Goal: Check status: Check status

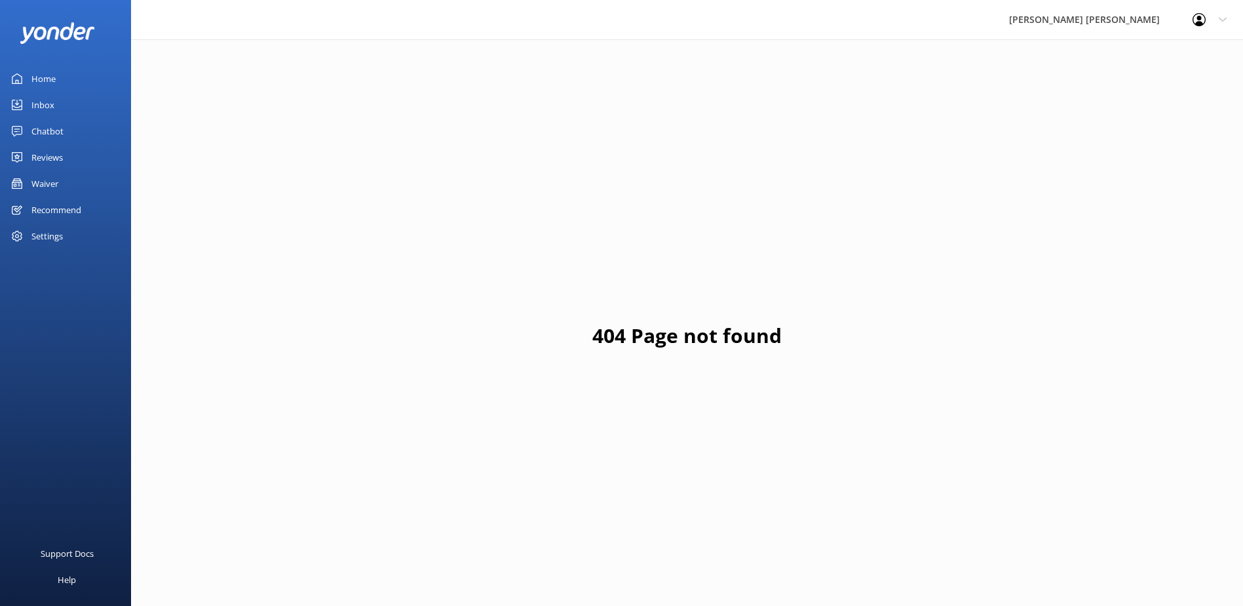
click at [48, 181] on div "Waiver" at bounding box center [44, 183] width 27 height 26
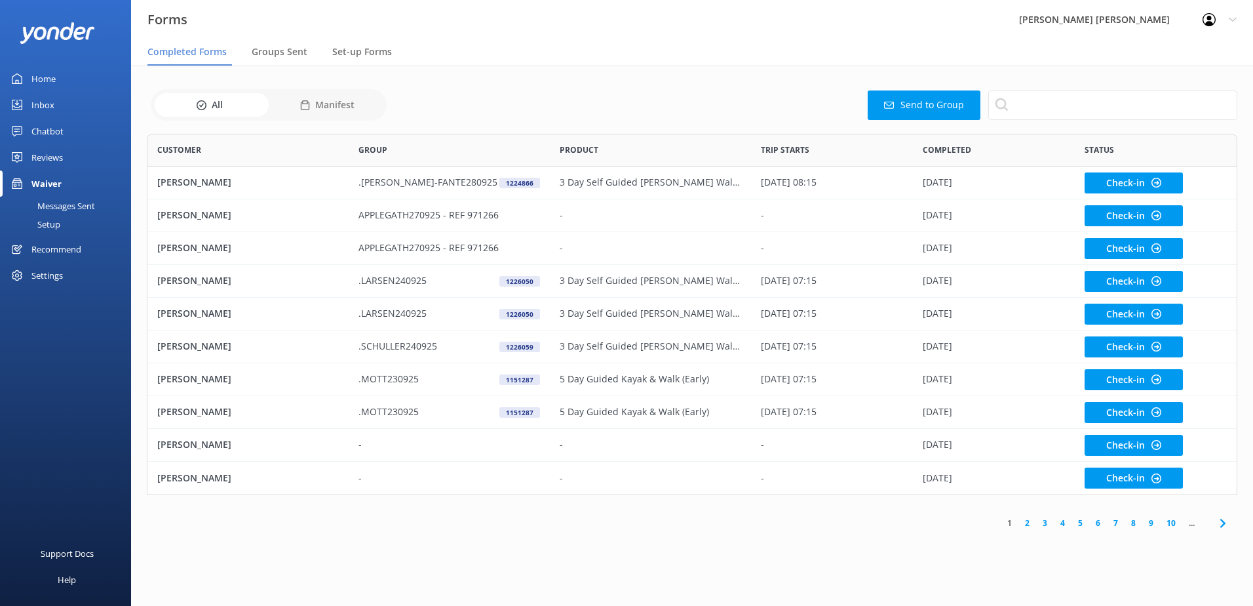
scroll to position [351, 1081]
click at [286, 52] on span "Groups Sent" at bounding box center [280, 51] width 56 height 13
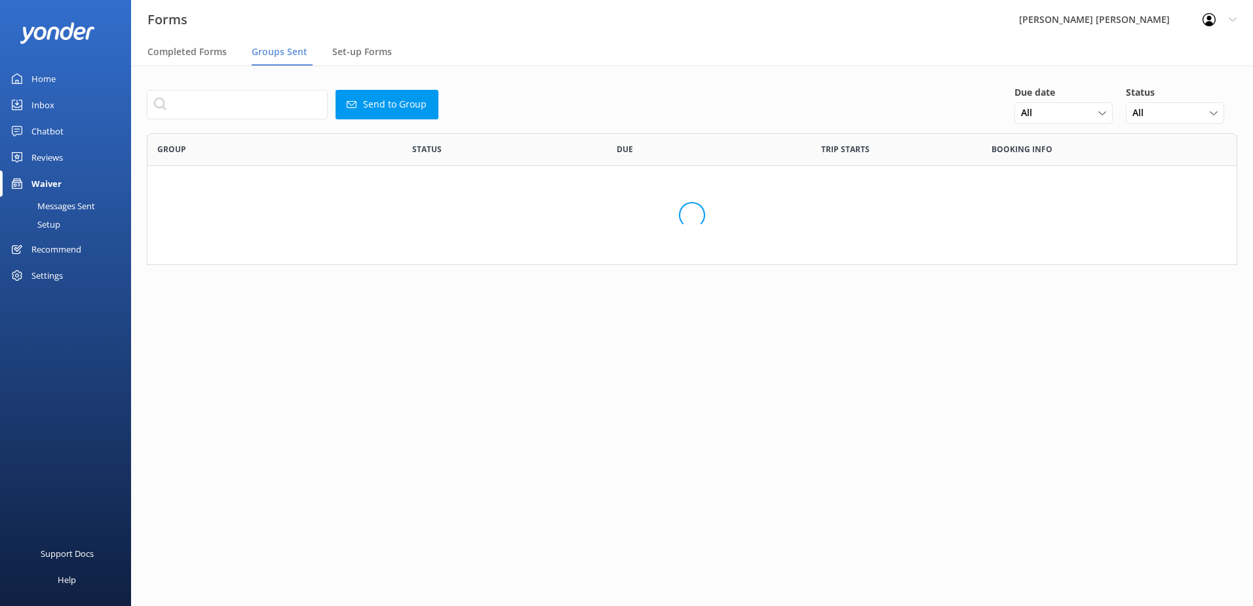
scroll to position [450, 1071]
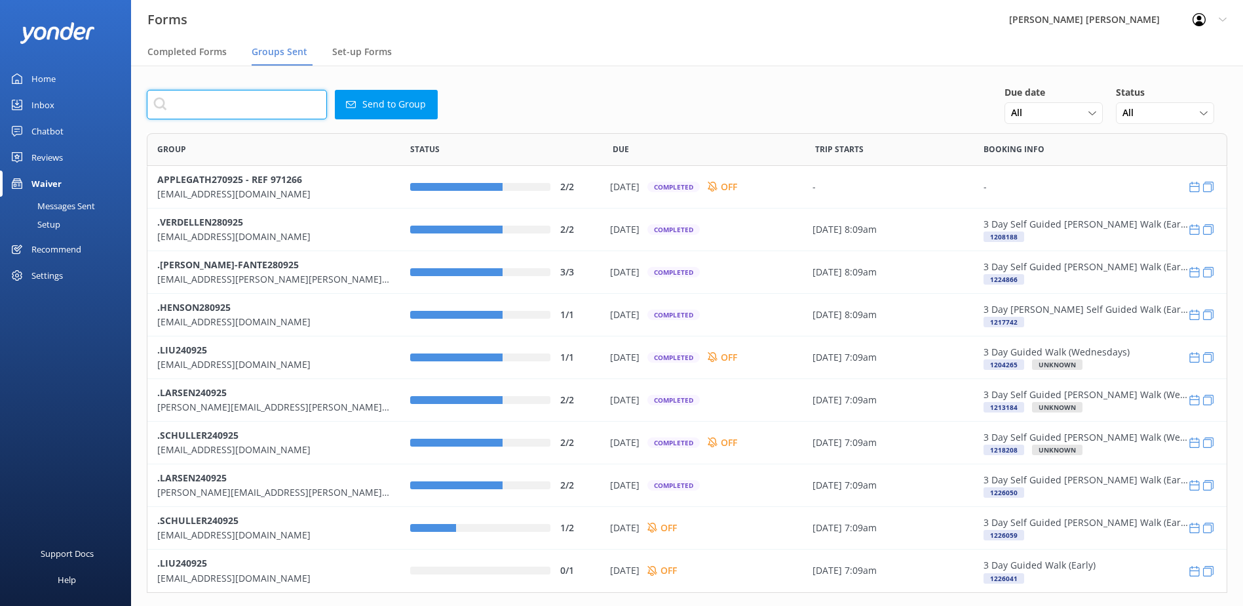
click at [246, 105] on input "text" at bounding box center [237, 104] width 180 height 29
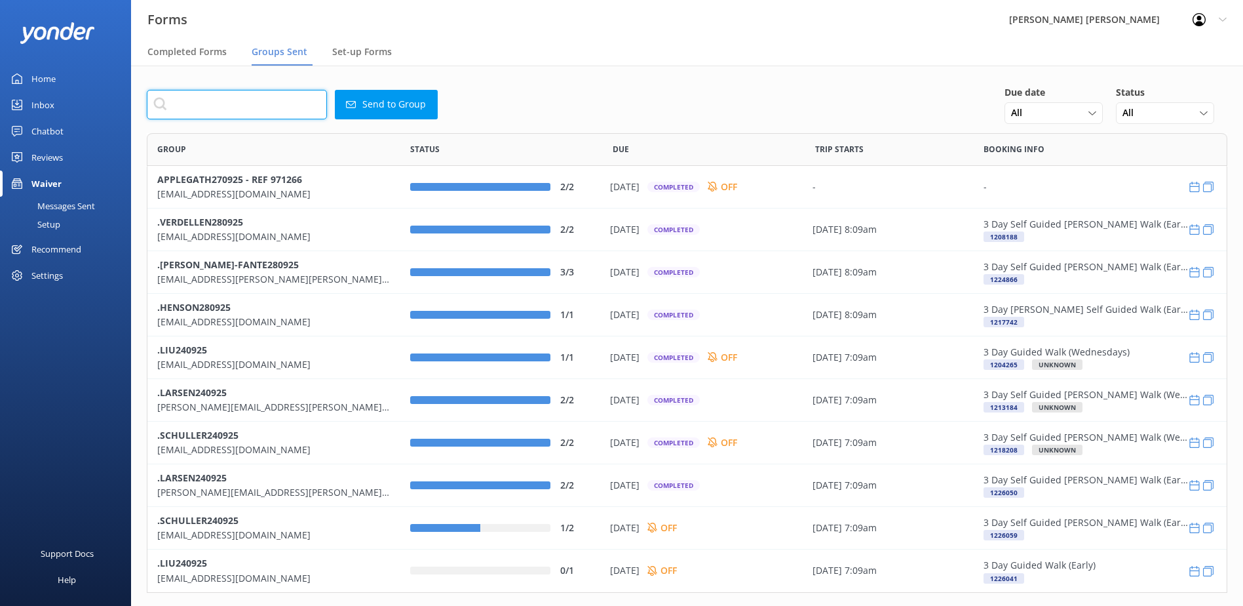
type input "N"
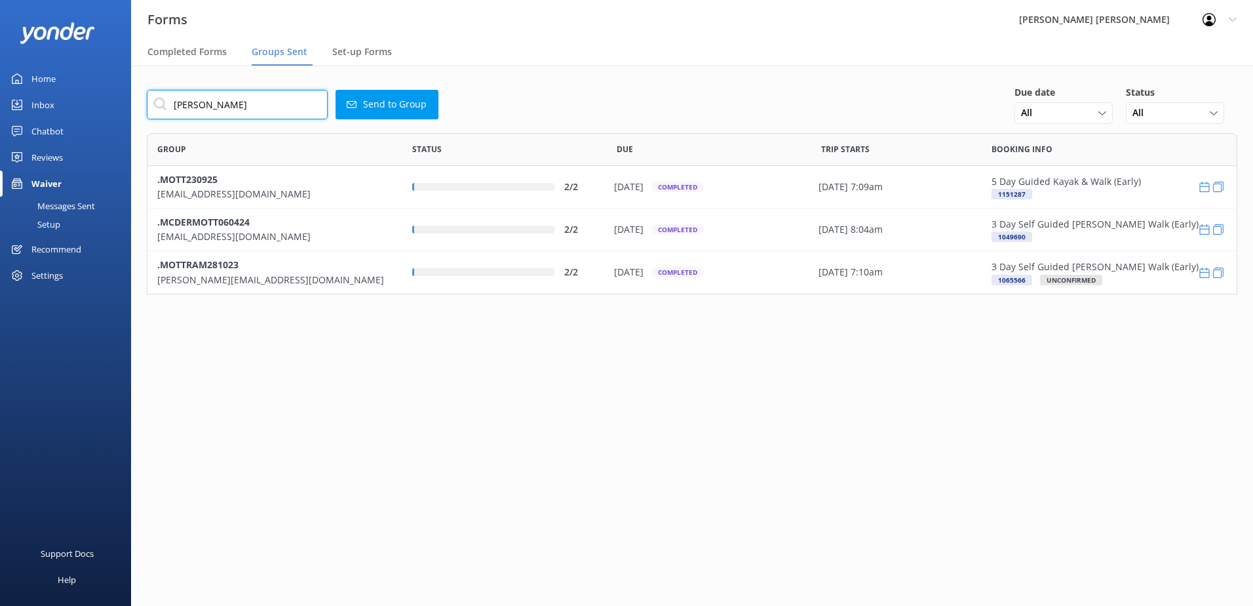
scroll to position [151, 1081]
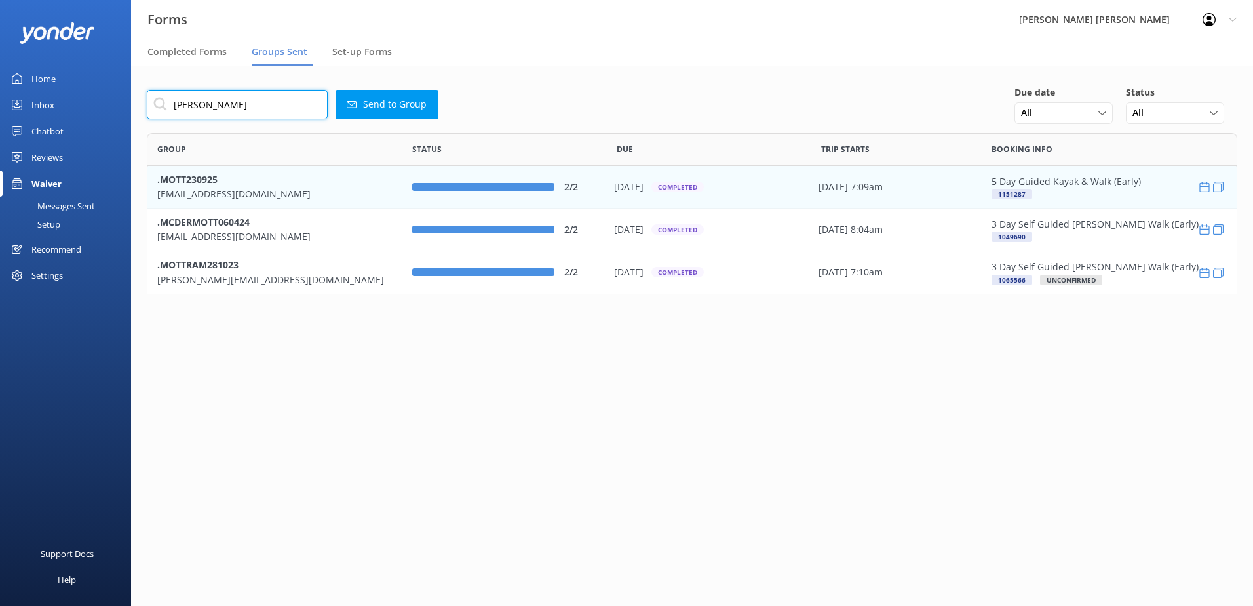
type input "[PERSON_NAME]"
click at [201, 187] on p "[EMAIL_ADDRESS][DOMAIN_NAME]" at bounding box center [274, 194] width 235 height 14
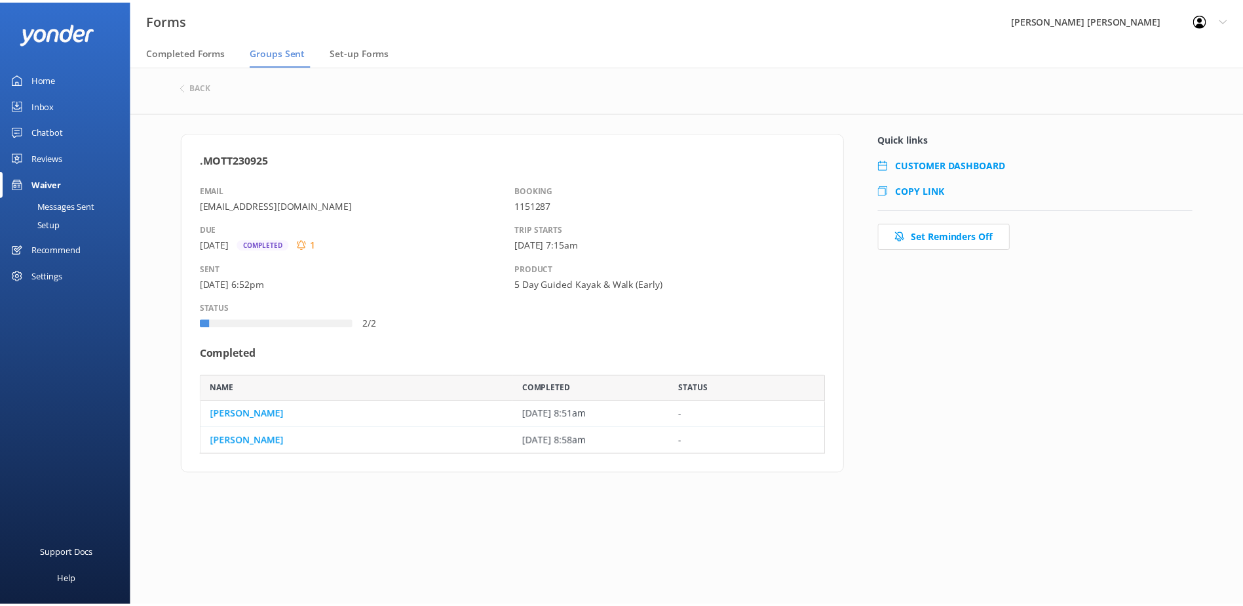
scroll to position [69, 621]
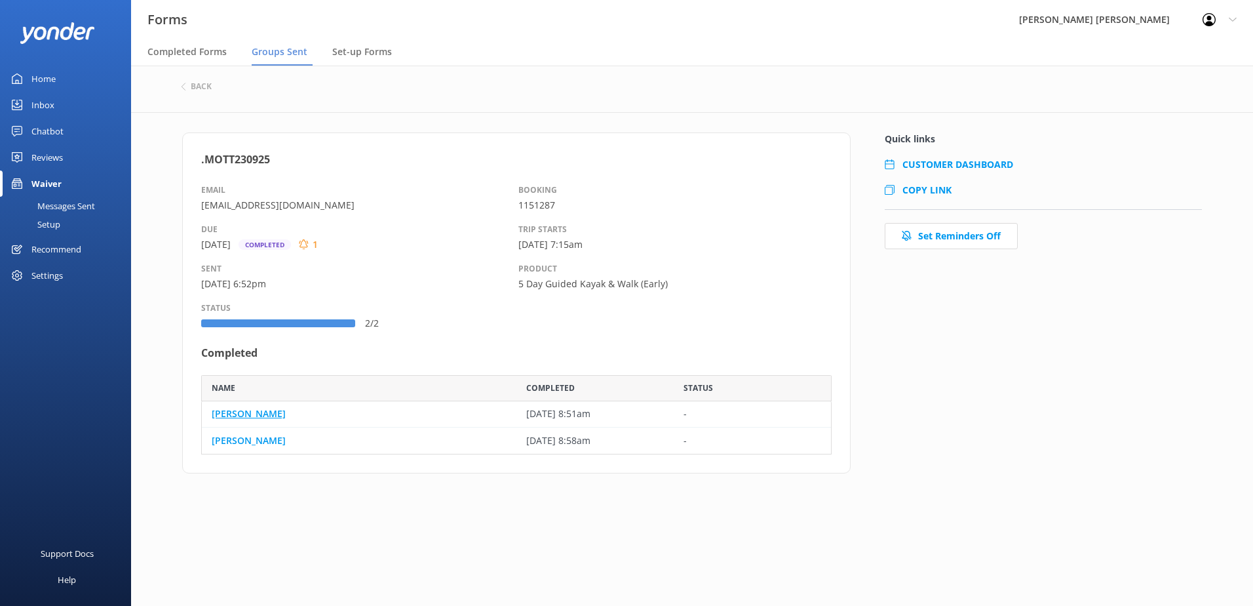
click at [229, 416] on link "[PERSON_NAME]" at bounding box center [249, 413] width 74 height 14
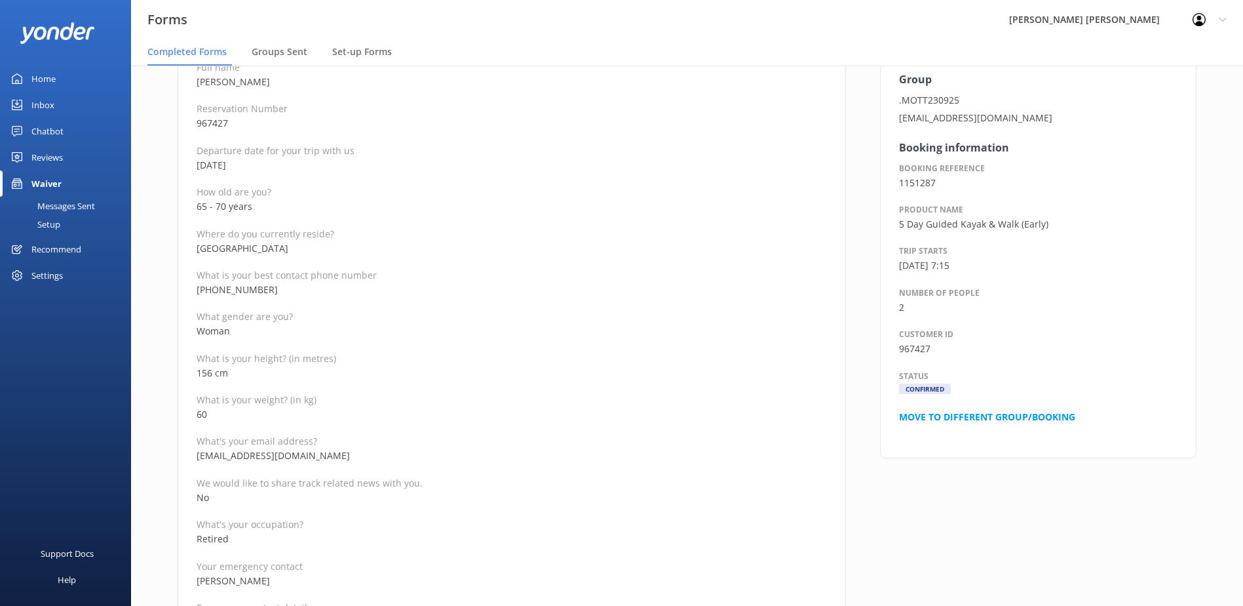
scroll to position [197, 0]
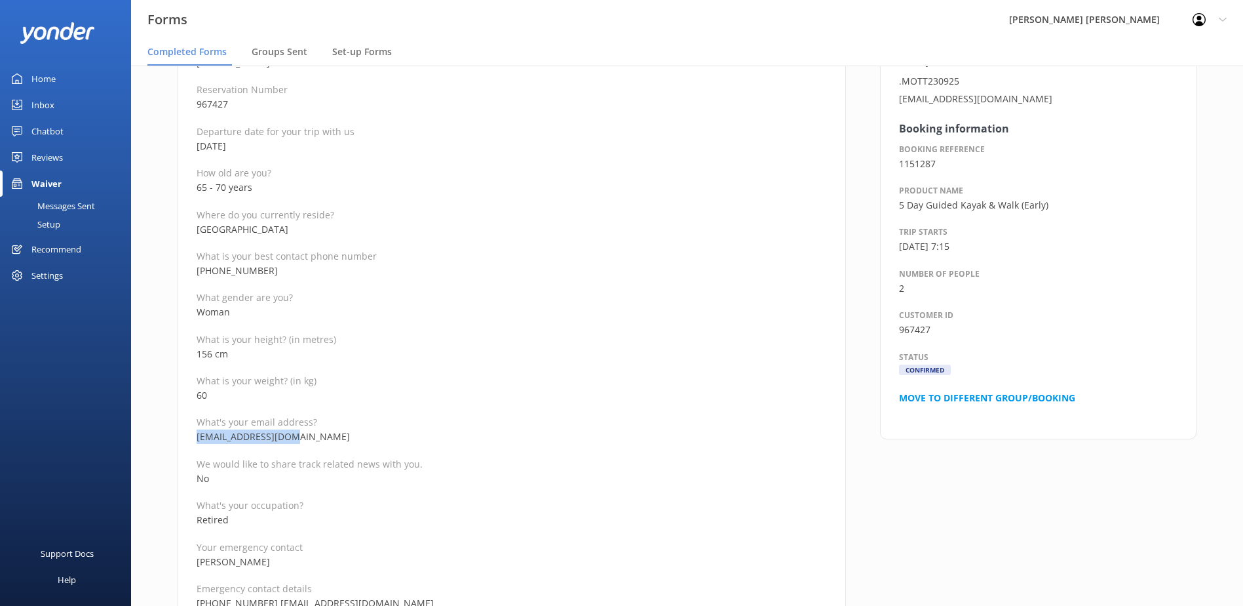
drag, startPoint x: 300, startPoint y: 437, endPoint x: 180, endPoint y: 436, distance: 119.9
copy p "[EMAIL_ADDRESS][DOMAIN_NAME]"
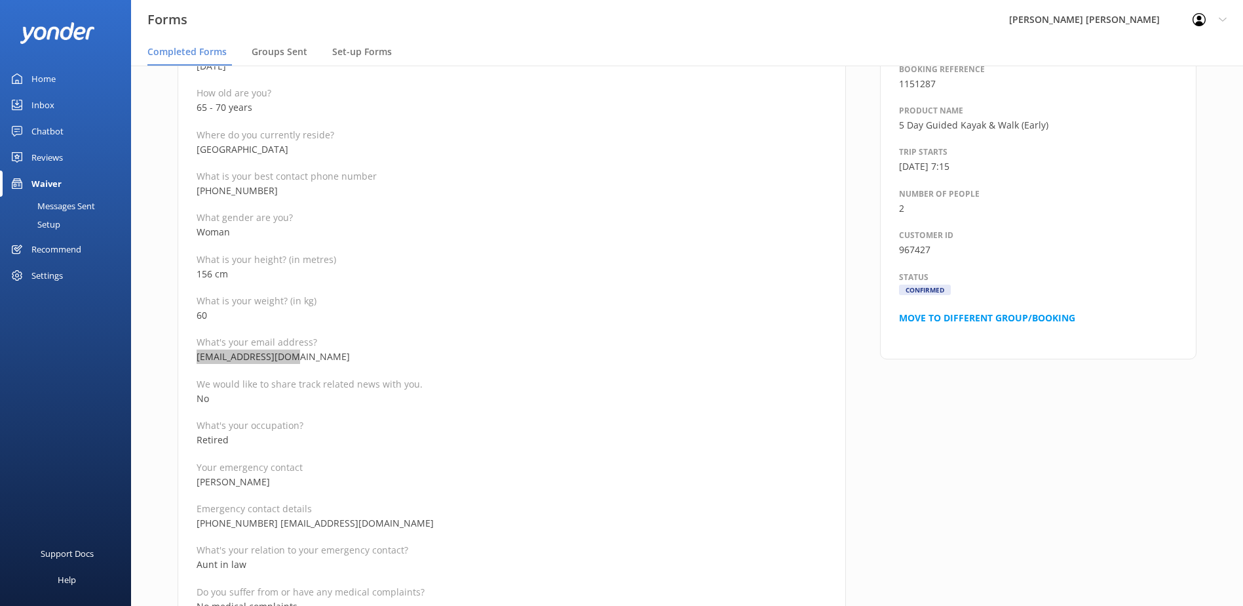
scroll to position [328, 0]
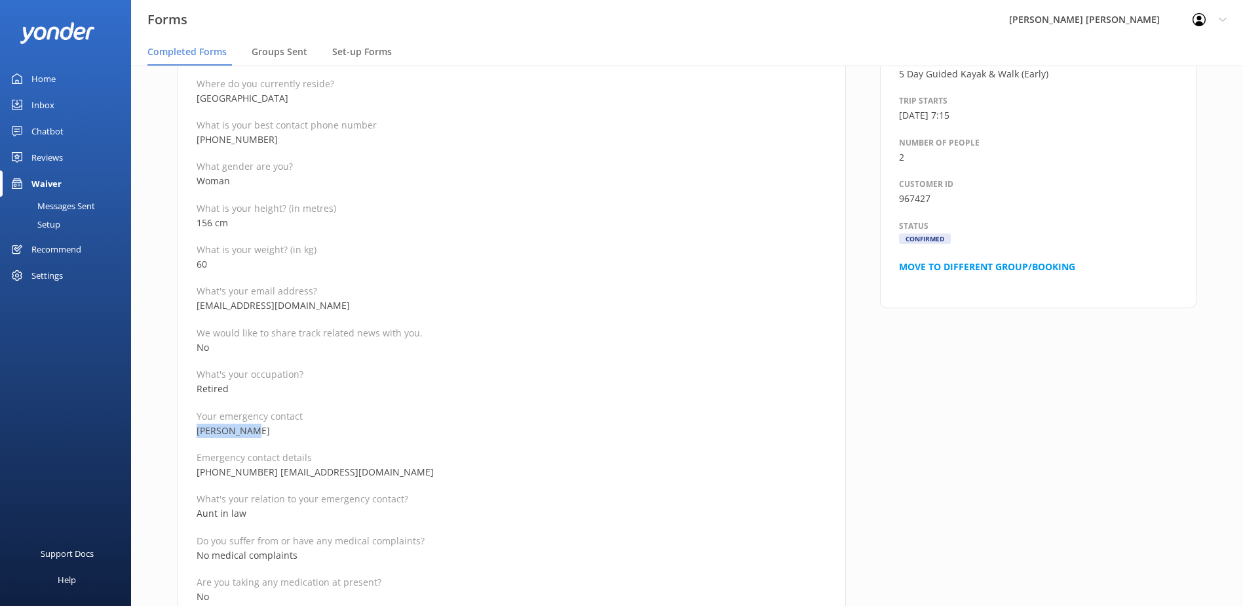
drag, startPoint x: 254, startPoint y: 433, endPoint x: 179, endPoint y: 434, distance: 75.4
copy p "[PERSON_NAME]"
drag, startPoint x: 261, startPoint y: 472, endPoint x: 187, endPoint y: 472, distance: 74.1
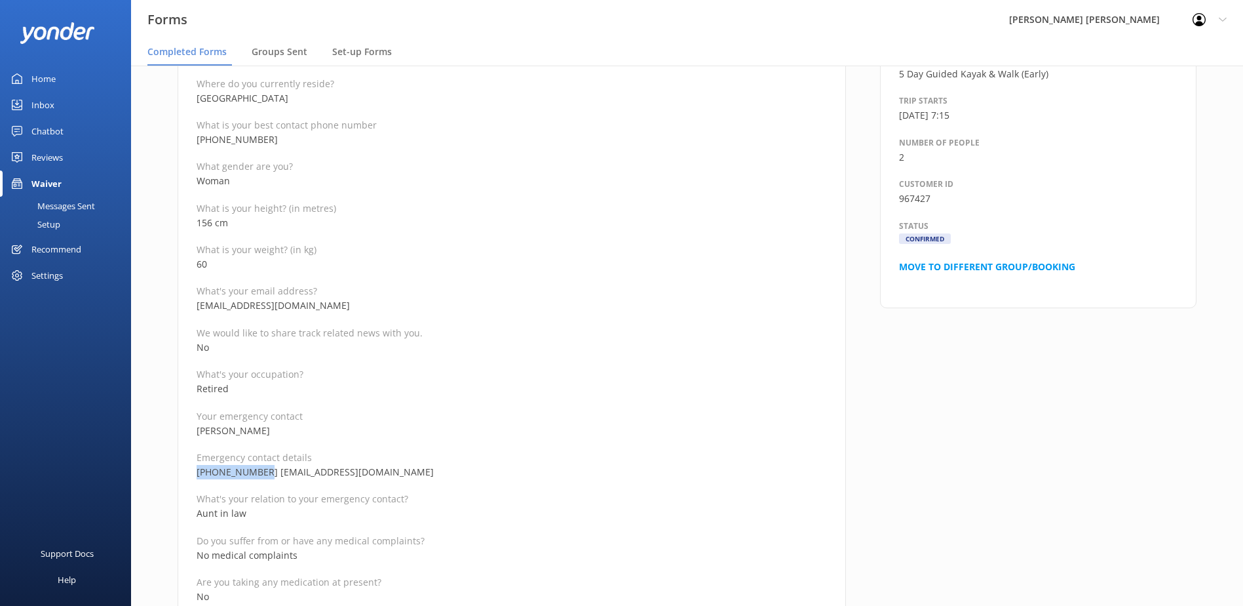
copy p "[PHONE_NUMBER]"
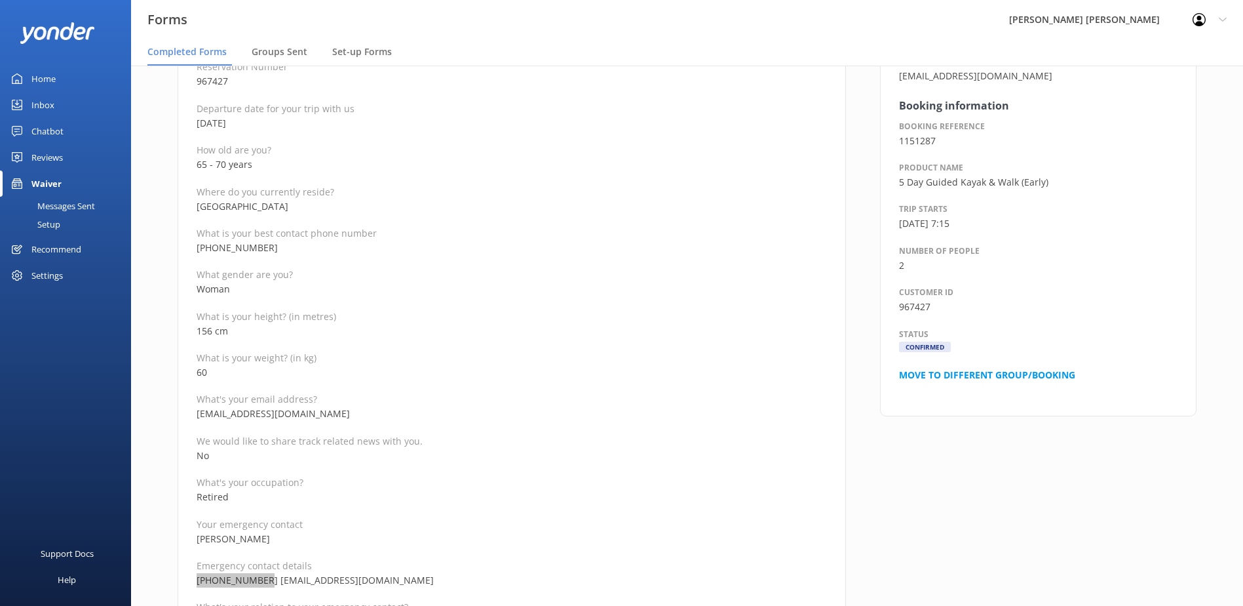
scroll to position [197, 0]
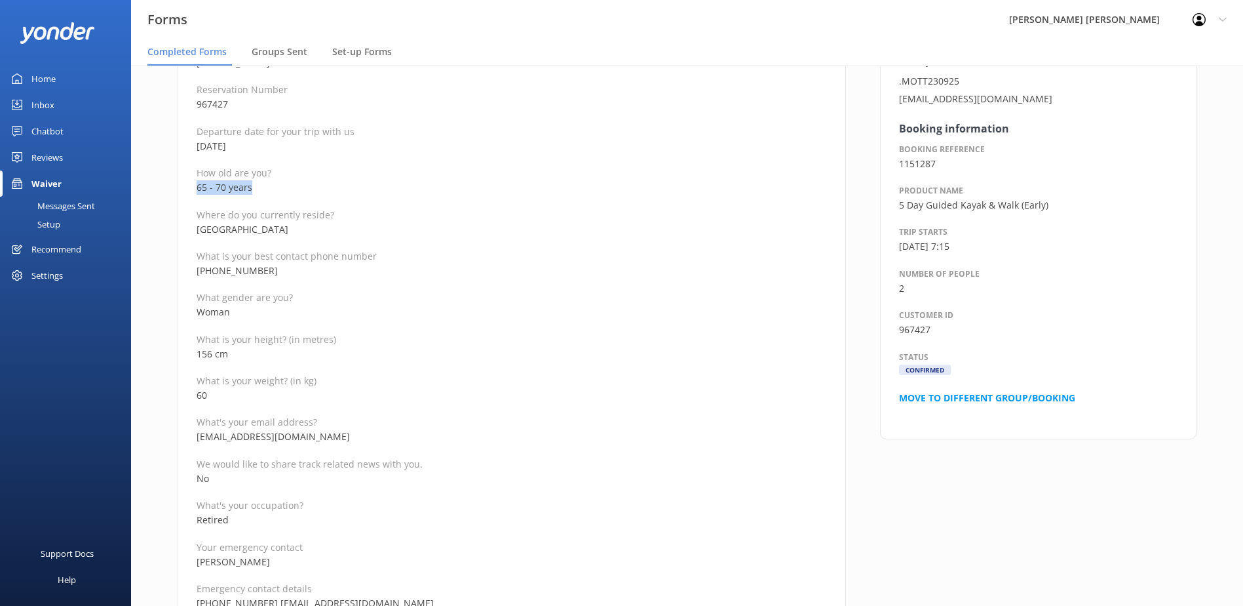
drag, startPoint x: 257, startPoint y: 191, endPoint x: 163, endPoint y: 190, distance: 94.4
copy p "65 - 70 years"
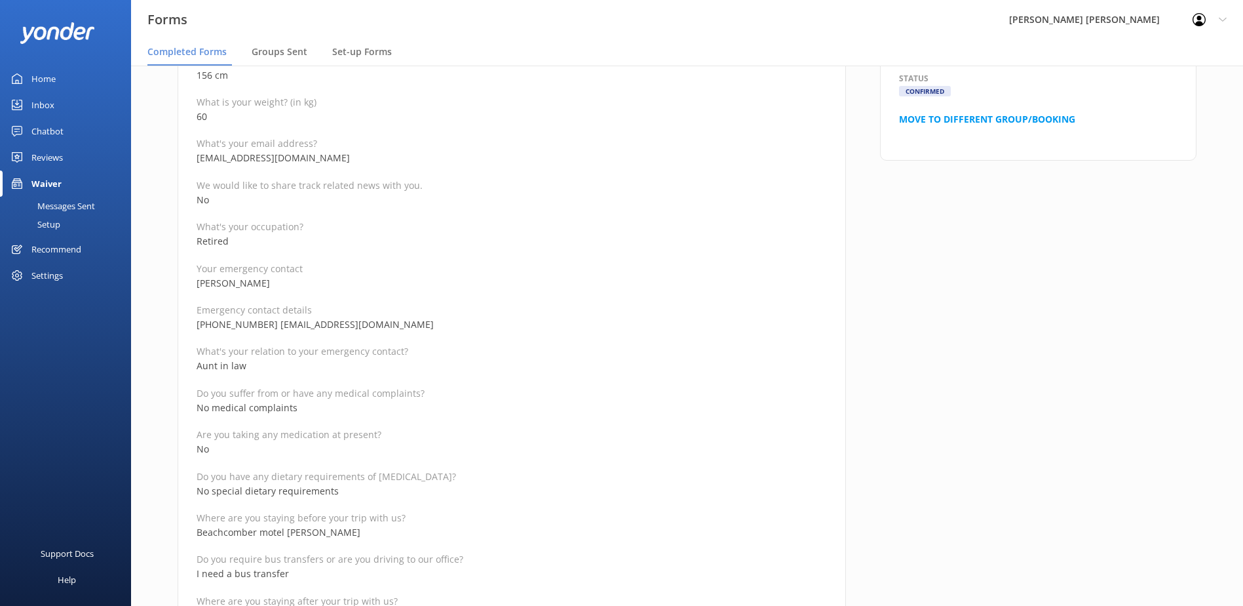
scroll to position [459, 0]
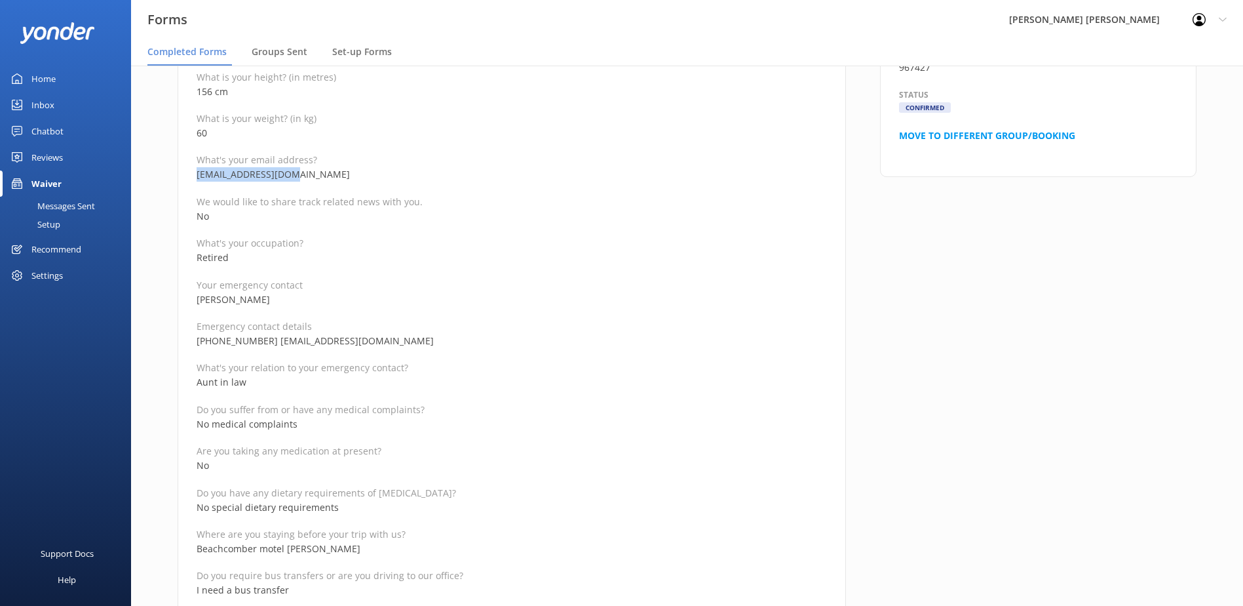
drag, startPoint x: 299, startPoint y: 176, endPoint x: 198, endPoint y: 178, distance: 100.9
click at [198, 178] on p "[EMAIL_ADDRESS][DOMAIN_NAME]" at bounding box center [512, 174] width 630 height 14
copy p "[EMAIL_ADDRESS][DOMAIN_NAME]"
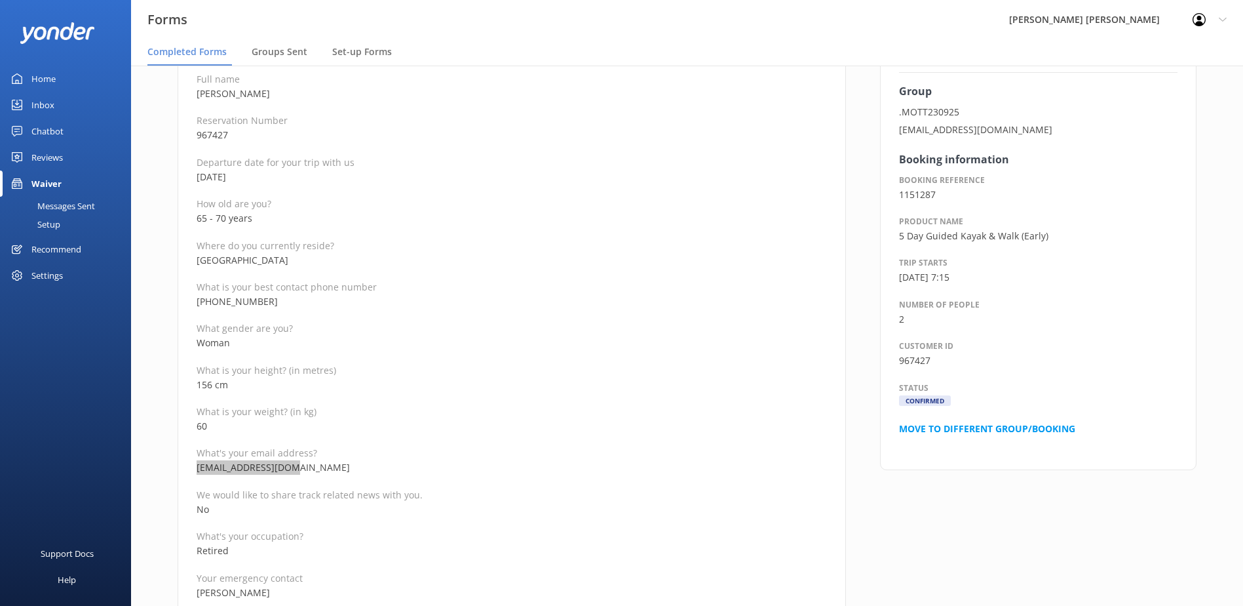
scroll to position [131, 0]
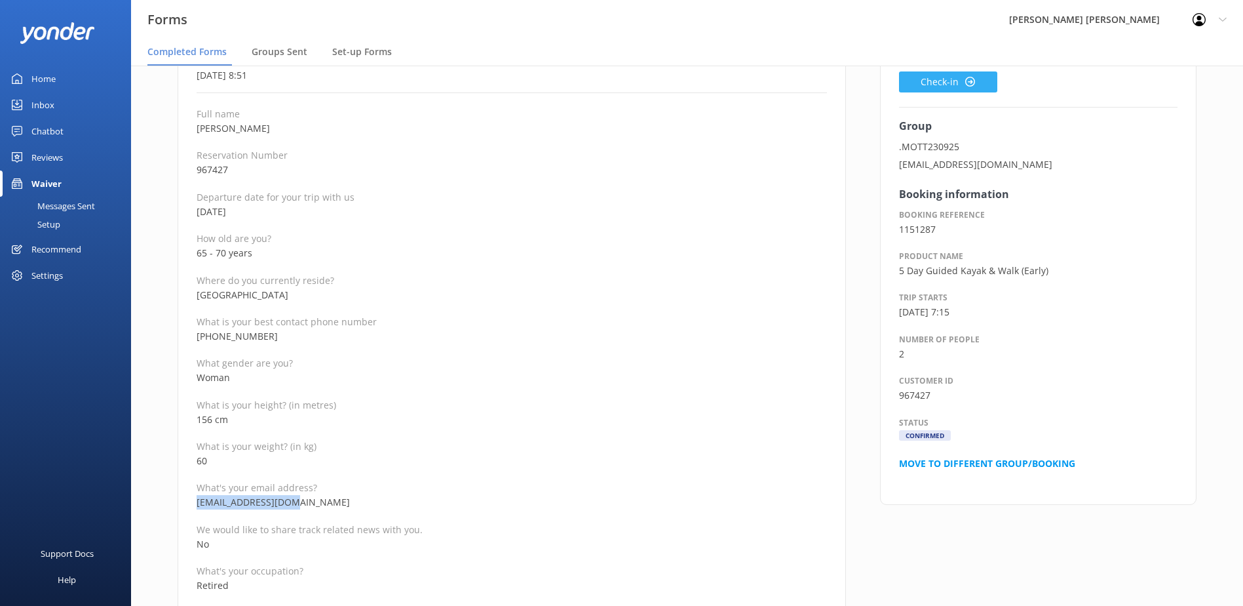
click at [956, 80] on button "Check-in" at bounding box center [948, 81] width 98 height 21
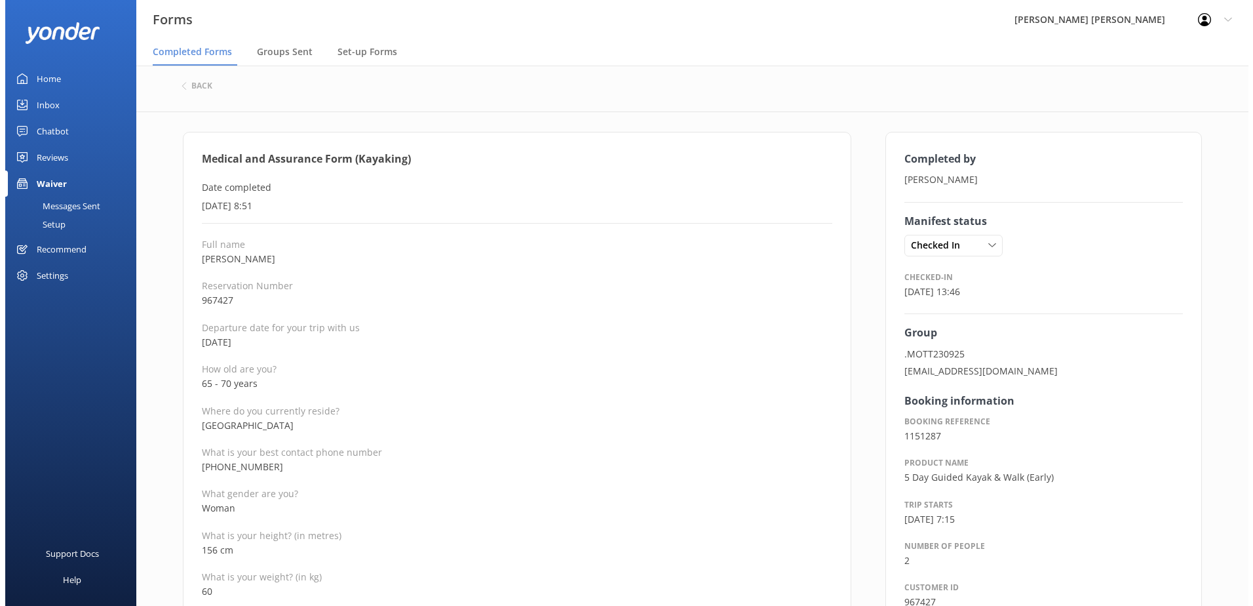
scroll to position [0, 0]
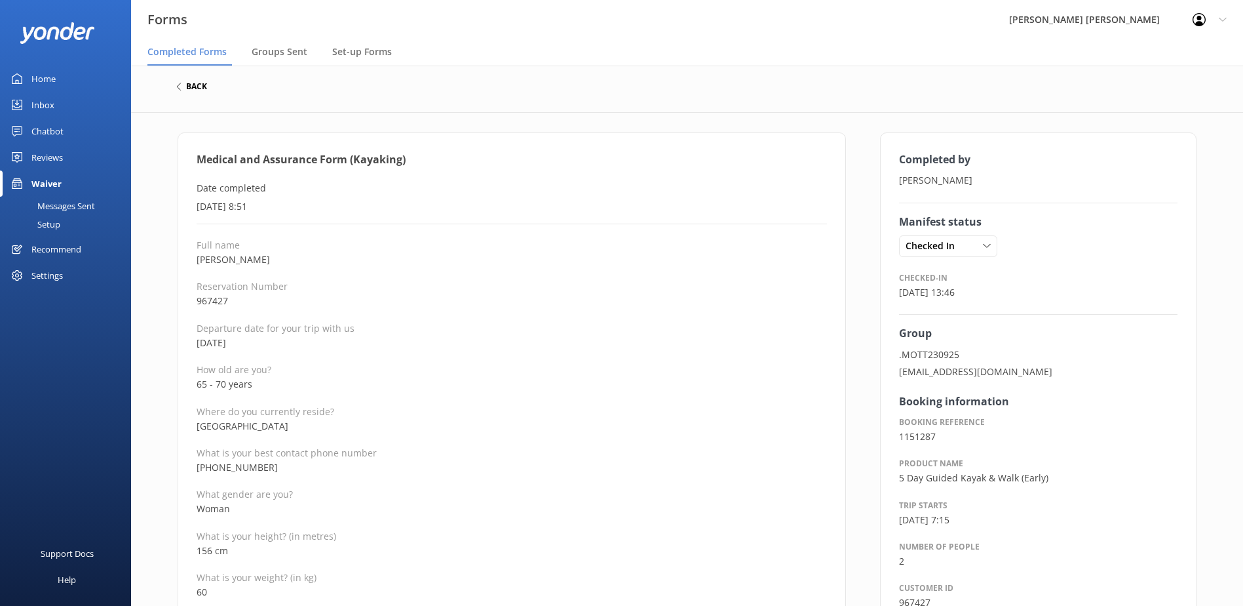
click at [179, 87] on icon at bounding box center [179, 87] width 8 height 8
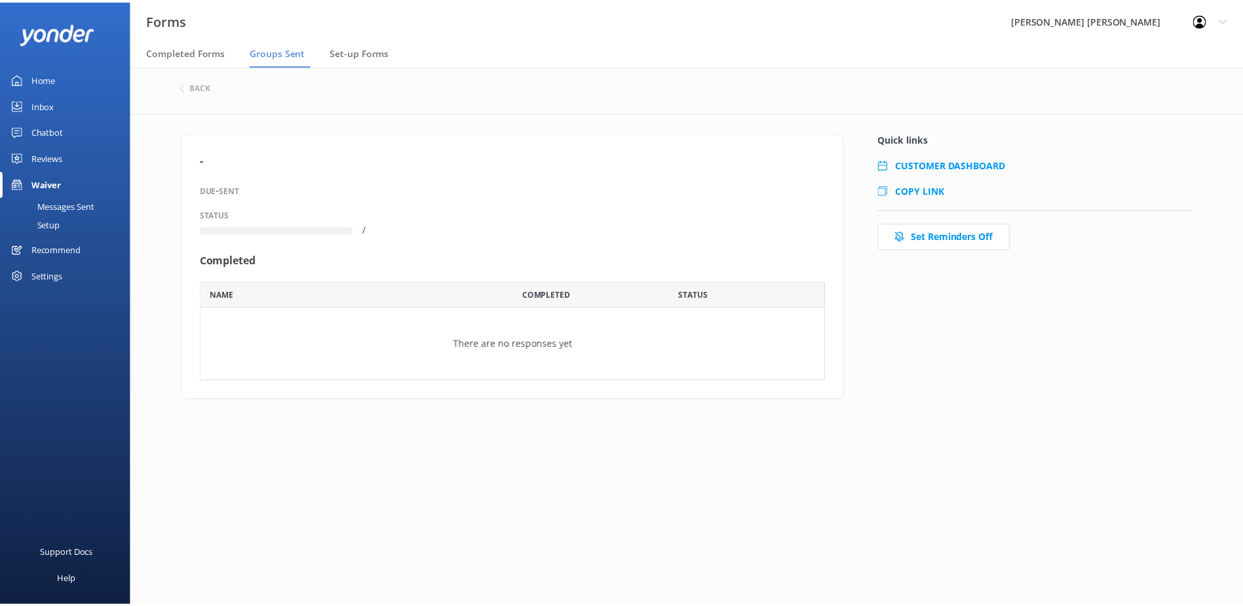
scroll to position [69, 621]
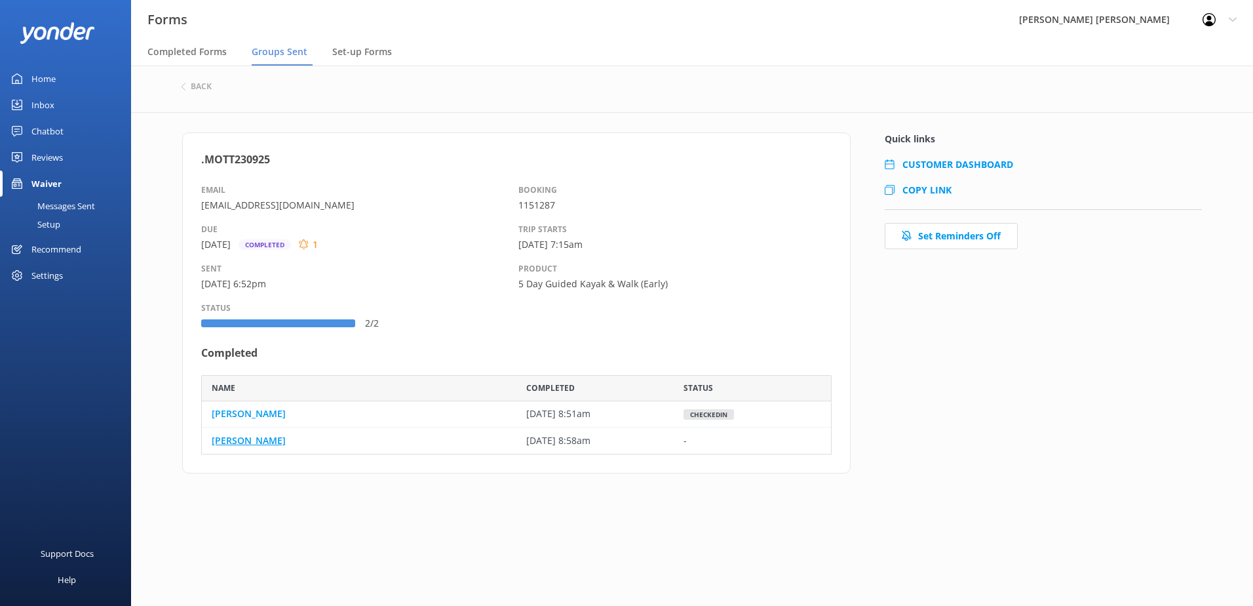
click at [241, 438] on link "[PERSON_NAME]" at bounding box center [249, 440] width 74 height 14
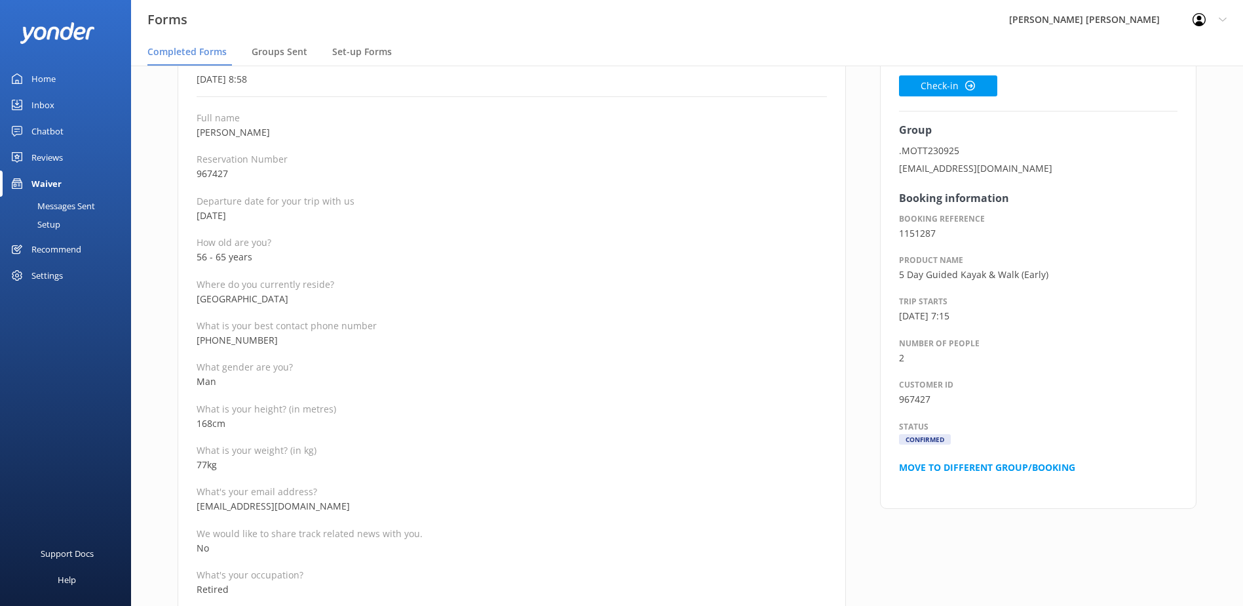
scroll to position [131, 0]
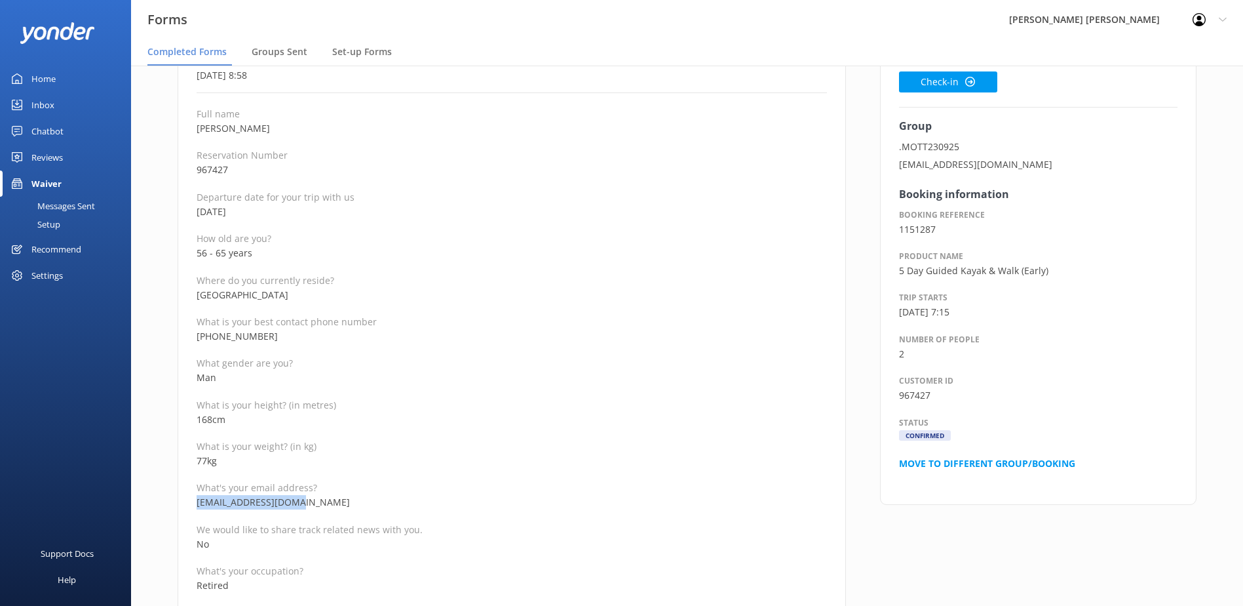
drag, startPoint x: 305, startPoint y: 504, endPoint x: 191, endPoint y: 506, distance: 114.7
copy p "[EMAIL_ADDRESS][DOMAIN_NAME]"
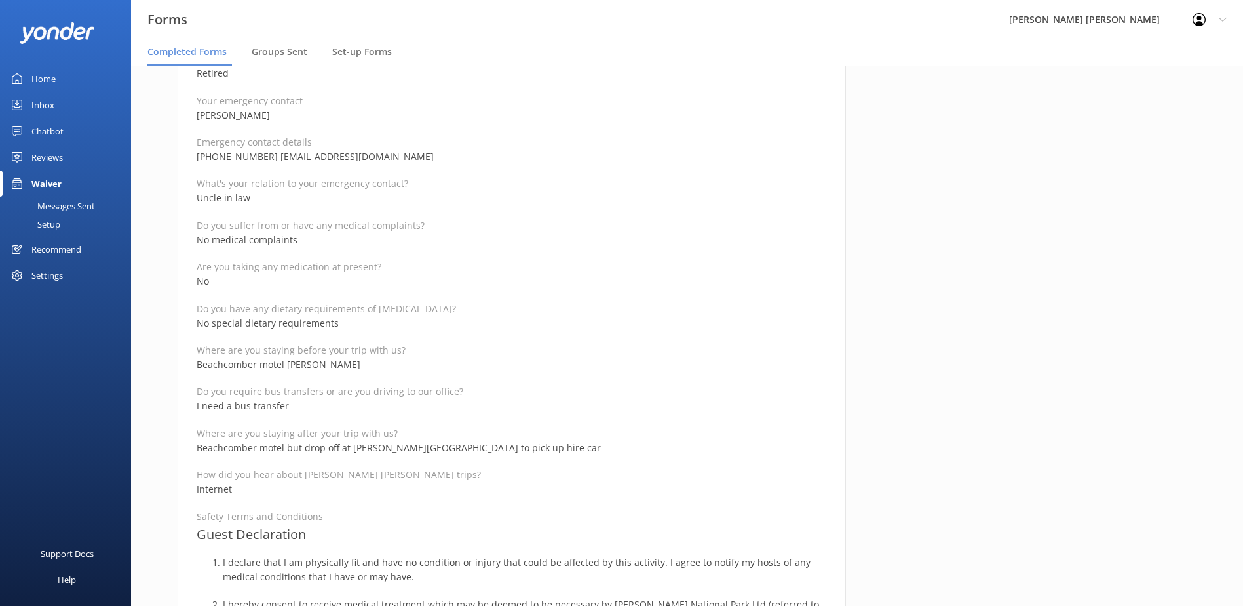
scroll to position [524, 0]
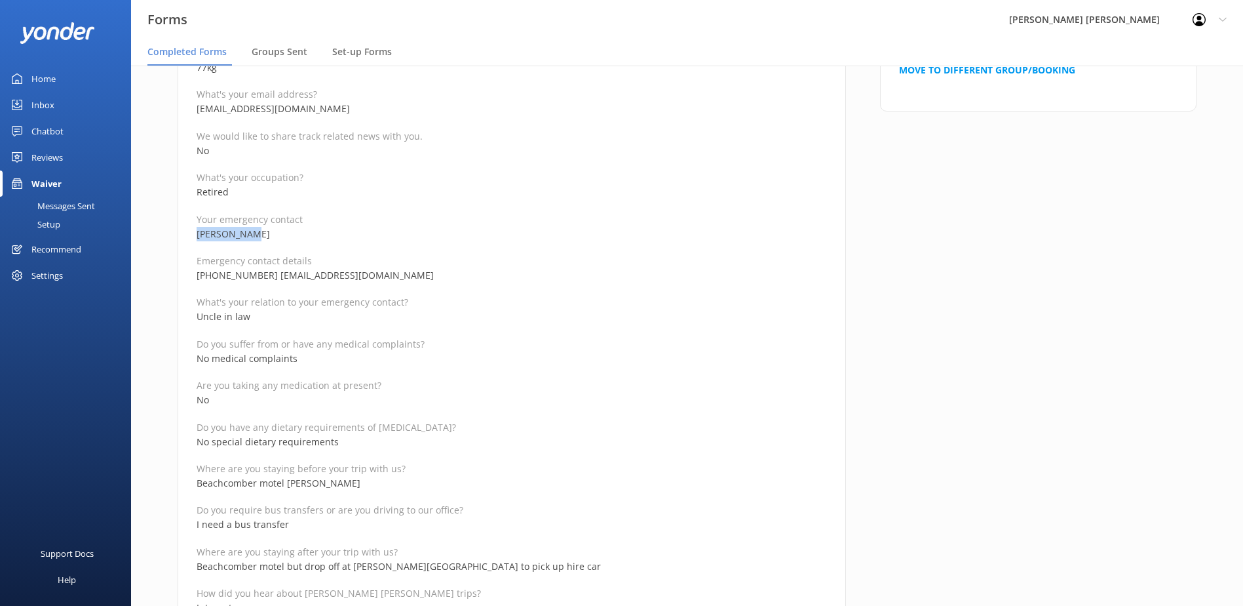
drag, startPoint x: 249, startPoint y: 233, endPoint x: 162, endPoint y: 239, distance: 87.4
click at [162, 239] on div "Medical and Assurance Form (Kayaking) Date completed [DATE] 8:58 Full name [PER…" at bounding box center [512, 484] width 703 height 1752
copy p "[PERSON_NAME]"
drag, startPoint x: 260, startPoint y: 275, endPoint x: 159, endPoint y: 279, distance: 101.7
click at [159, 279] on div "Medical and Assurance Form (Kayaking) Date completed [DATE] 8:58 Full name [PER…" at bounding box center [687, 487] width 1112 height 1798
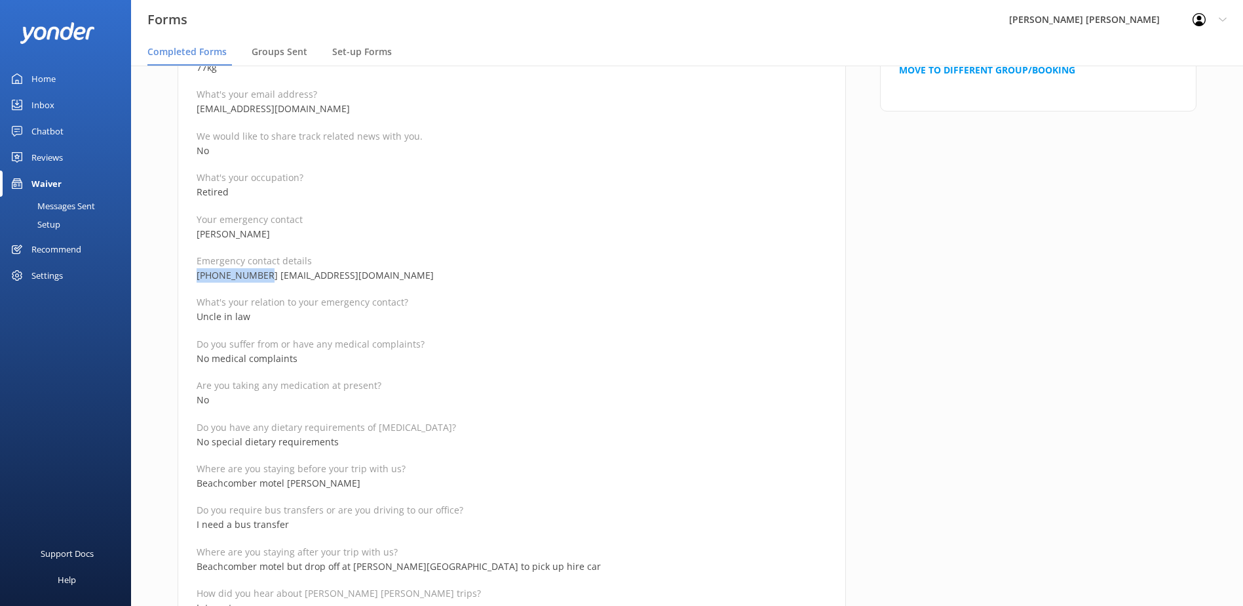
copy p "[PHONE_NUMBER]"
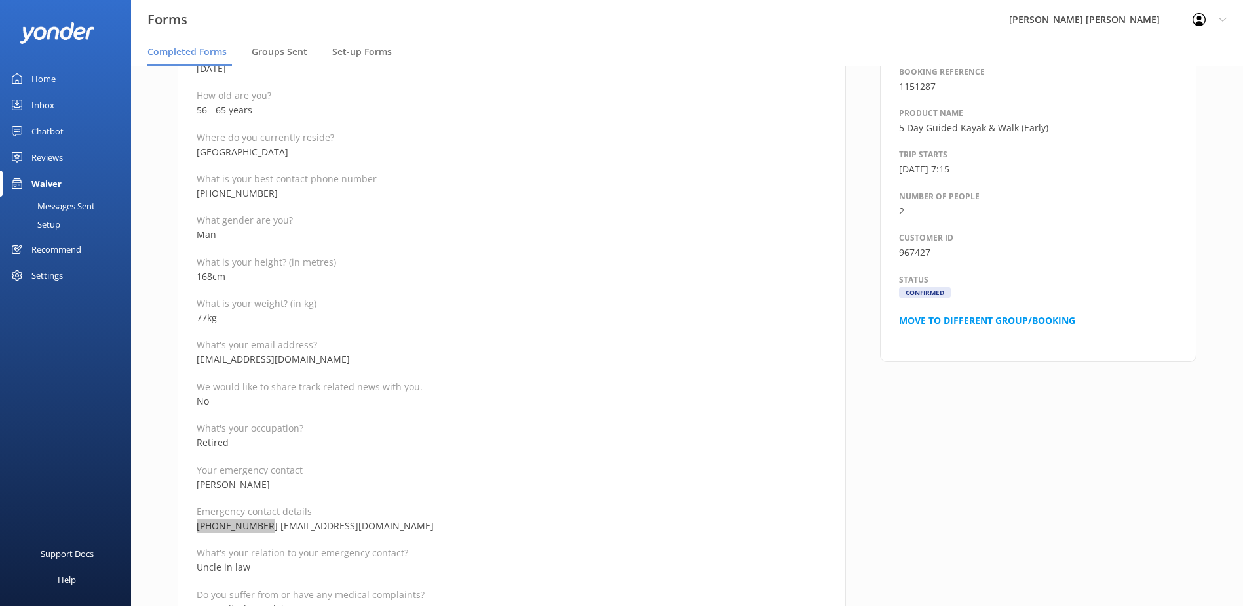
scroll to position [262, 0]
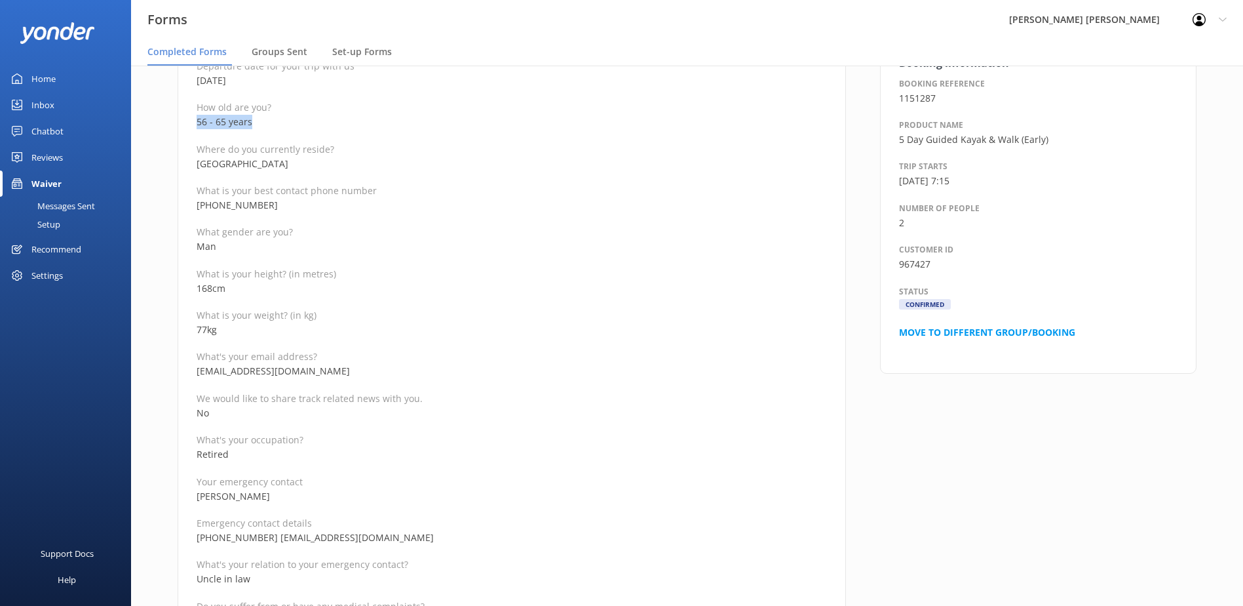
drag, startPoint x: 246, startPoint y: 122, endPoint x: 182, endPoint y: 126, distance: 64.3
copy p "56 - 65 years"
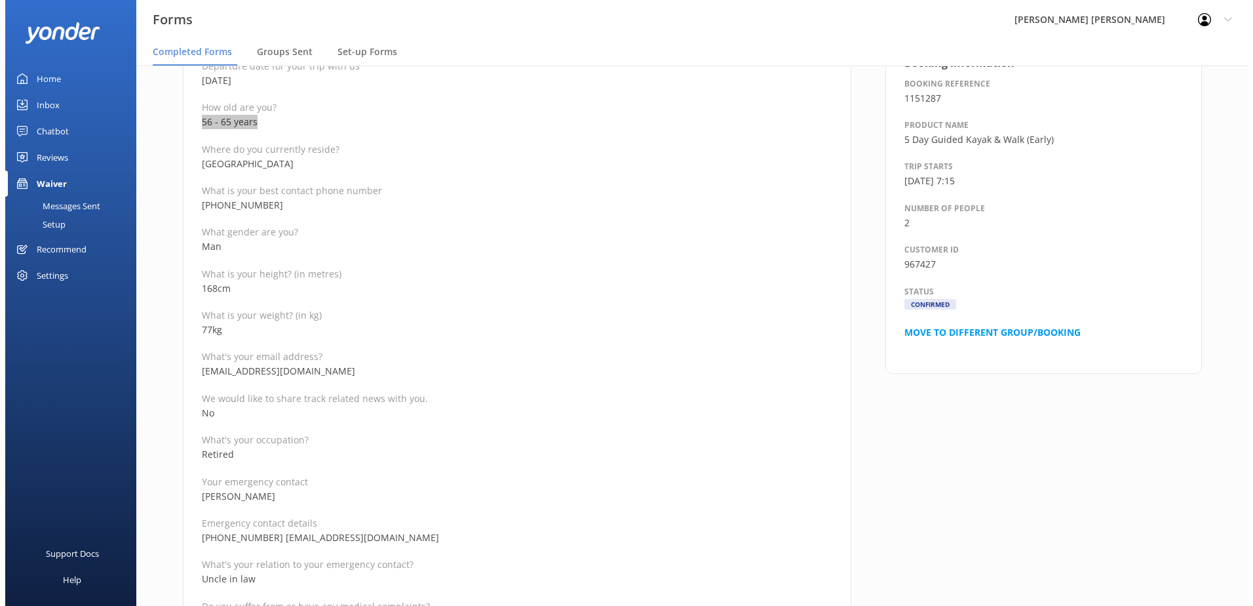
scroll to position [0, 0]
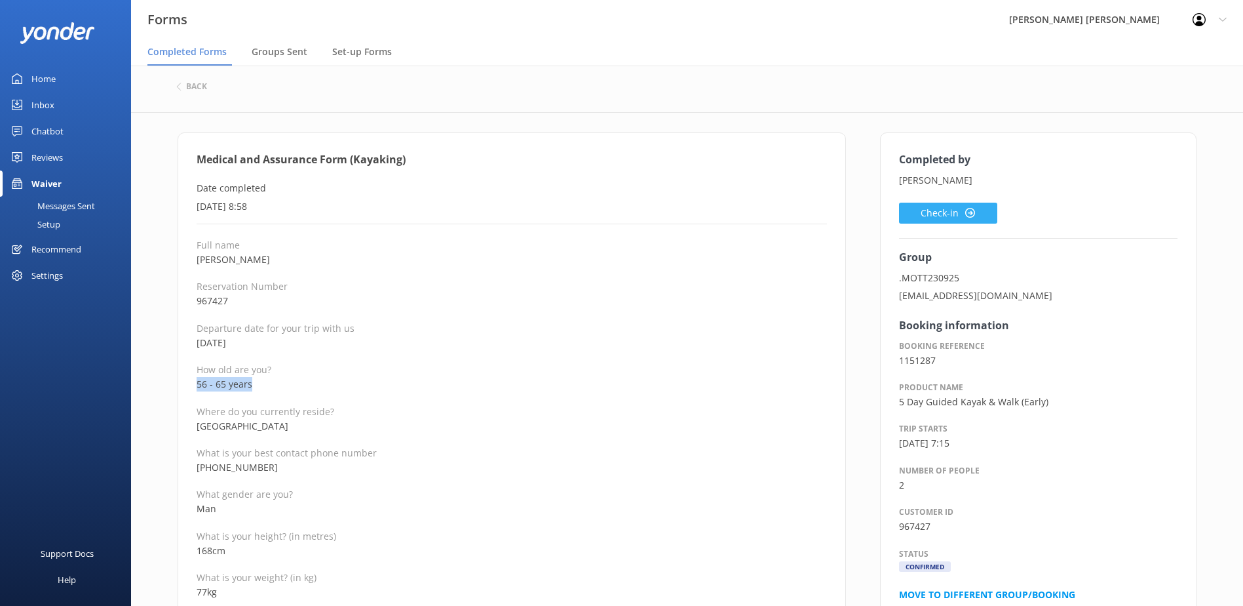
click at [938, 211] on button "Check-in" at bounding box center [948, 213] width 98 height 21
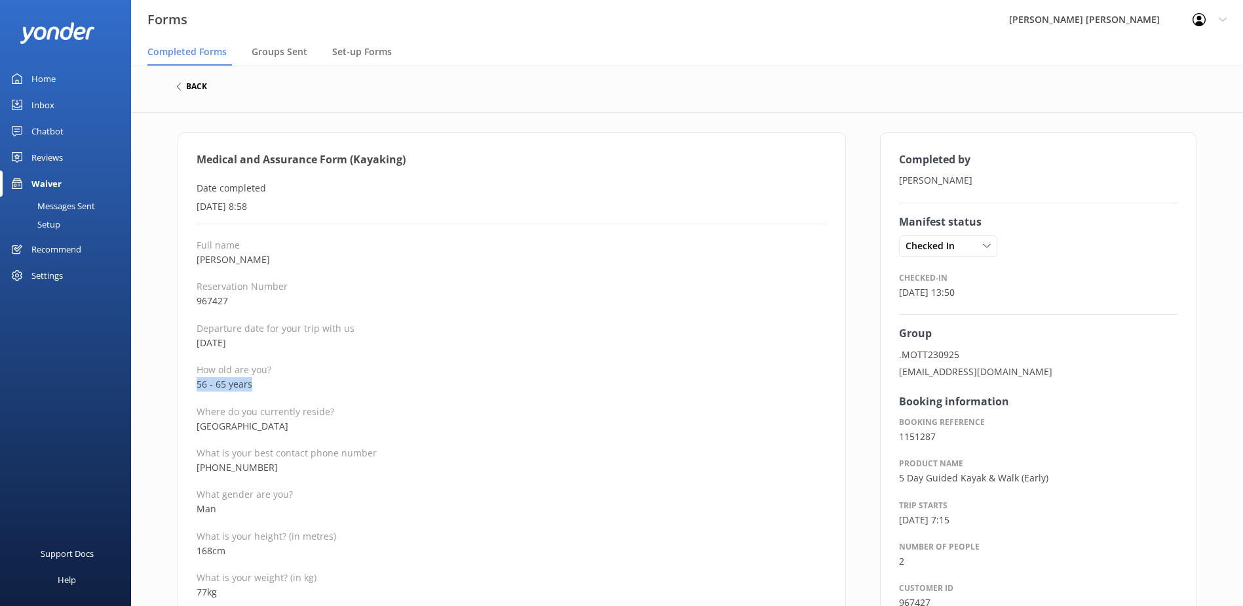
click at [191, 88] on h6 "back" at bounding box center [196, 87] width 21 height 8
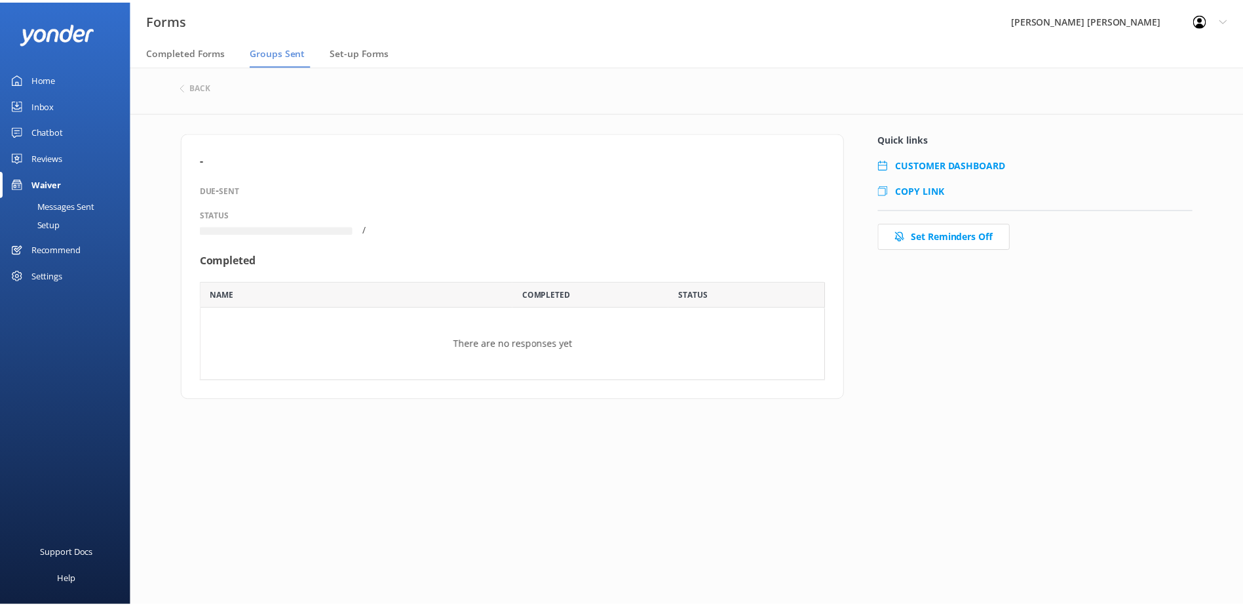
scroll to position [69, 621]
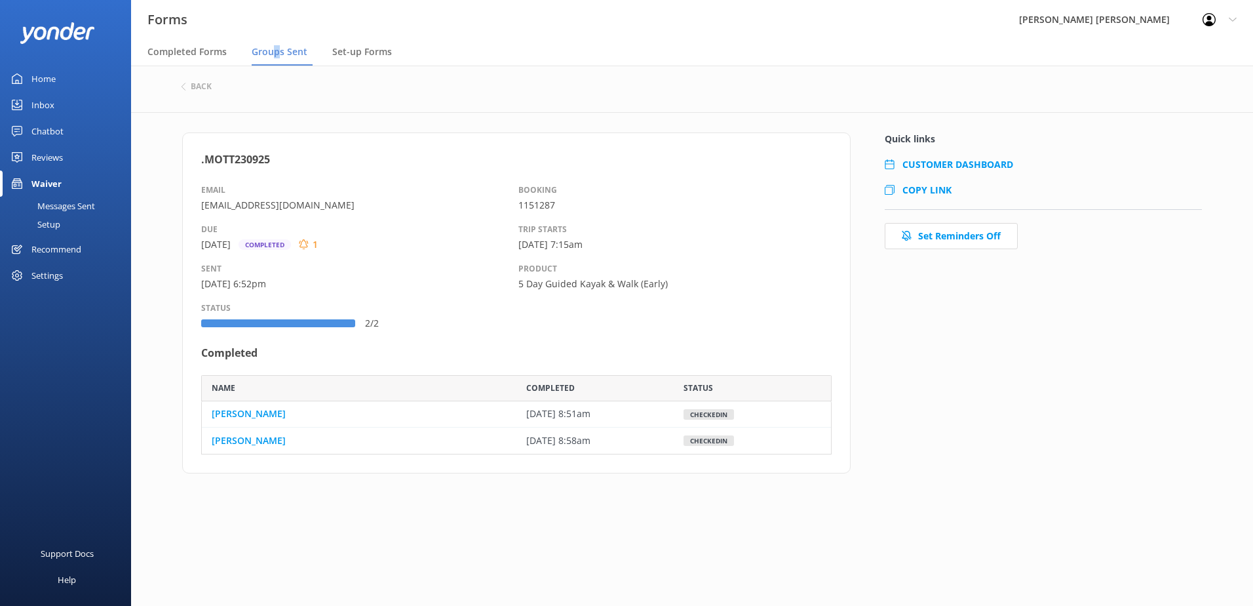
click at [277, 52] on span "Groups Sent" at bounding box center [280, 51] width 56 height 13
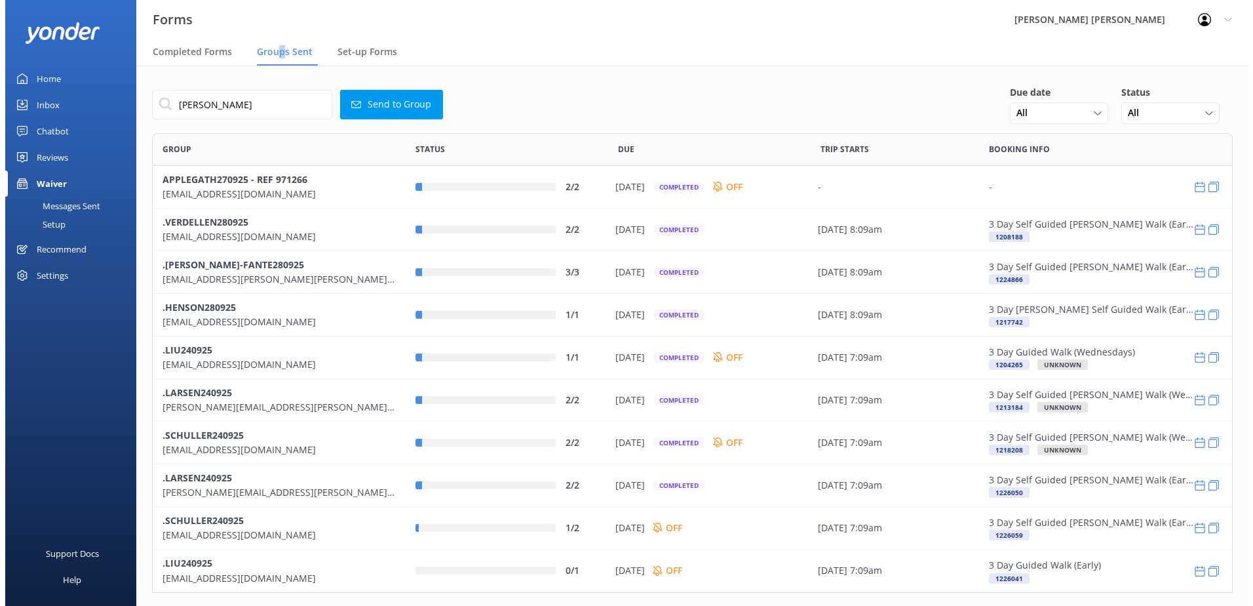
scroll to position [450, 1071]
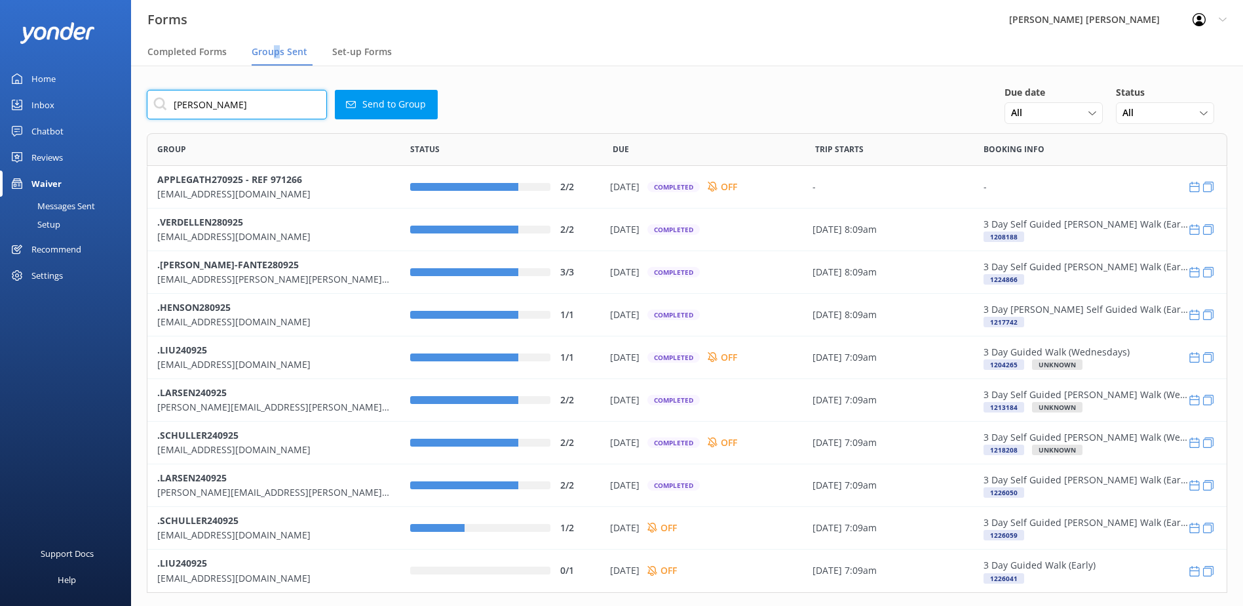
drag, startPoint x: 272, startPoint y: 48, endPoint x: 218, endPoint y: 106, distance: 79.3
click at [218, 106] on input "[PERSON_NAME]" at bounding box center [237, 104] width 180 height 29
type input "M"
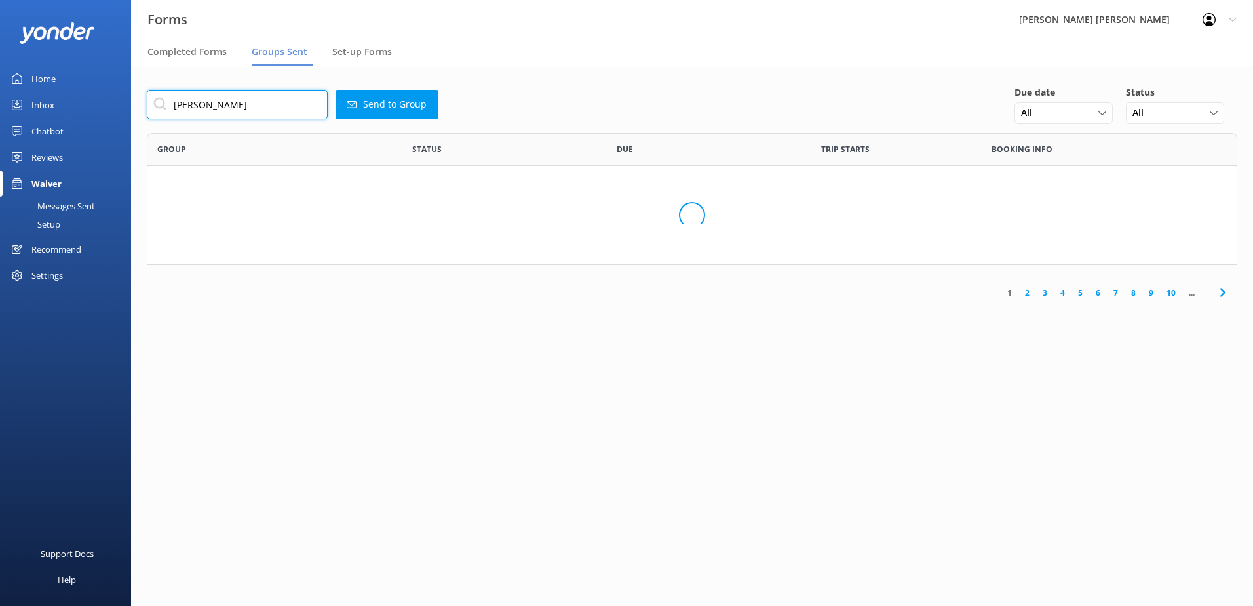
scroll to position [66, 1081]
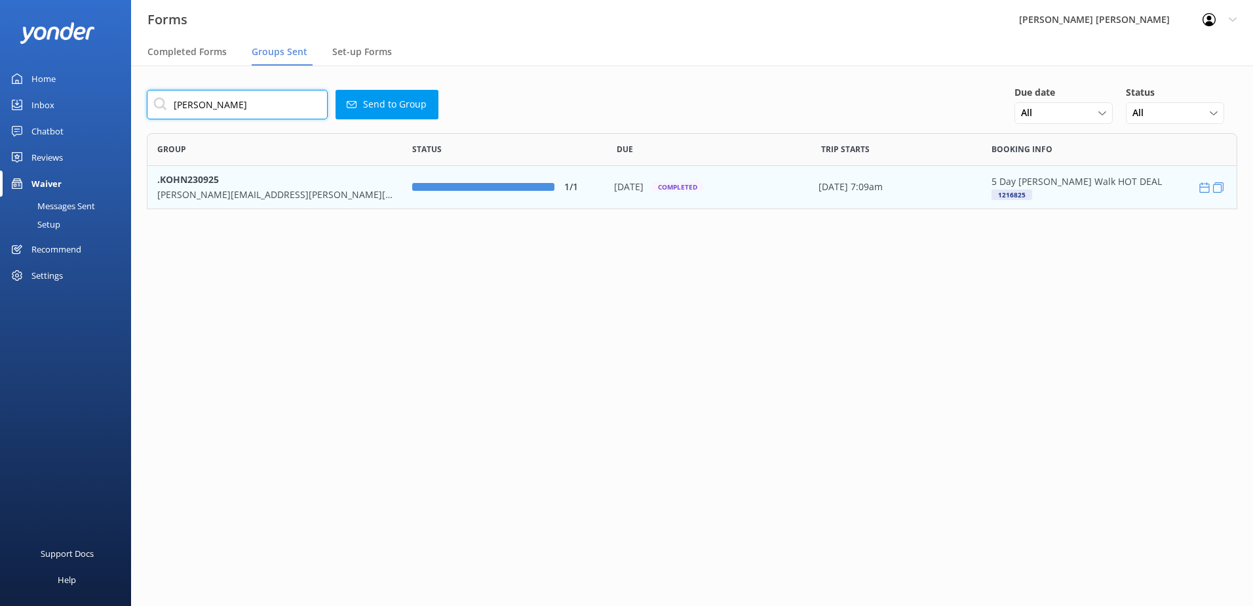
type input "[PERSON_NAME]"
click at [195, 182] on b ".KOHN230925" at bounding box center [188, 179] width 62 height 12
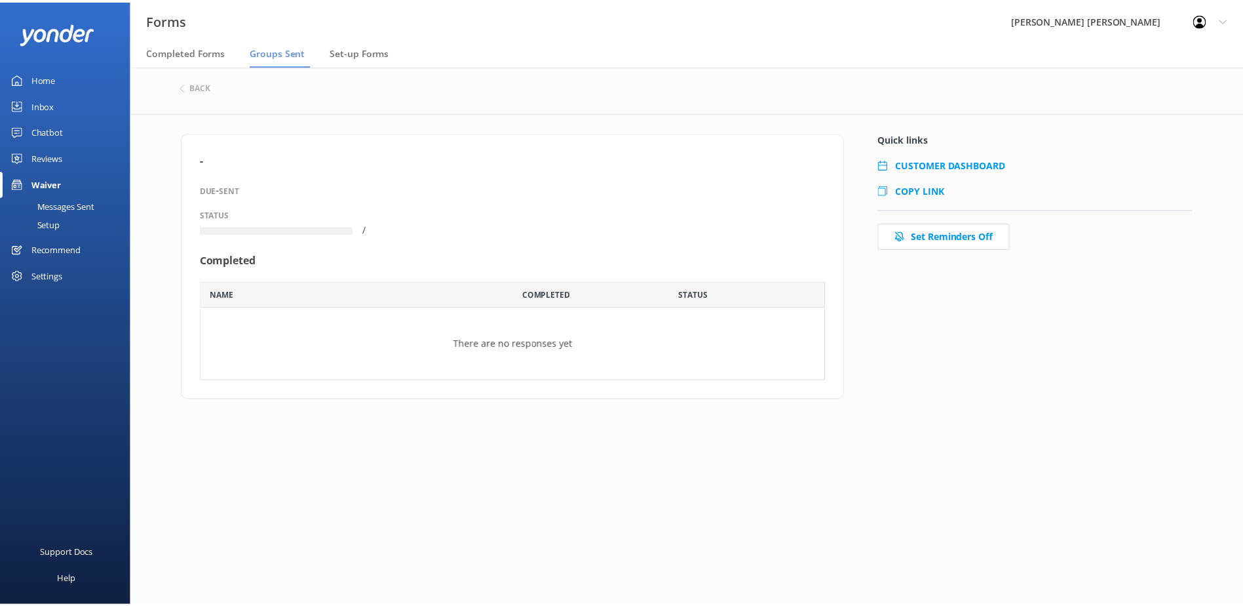
scroll to position [43, 621]
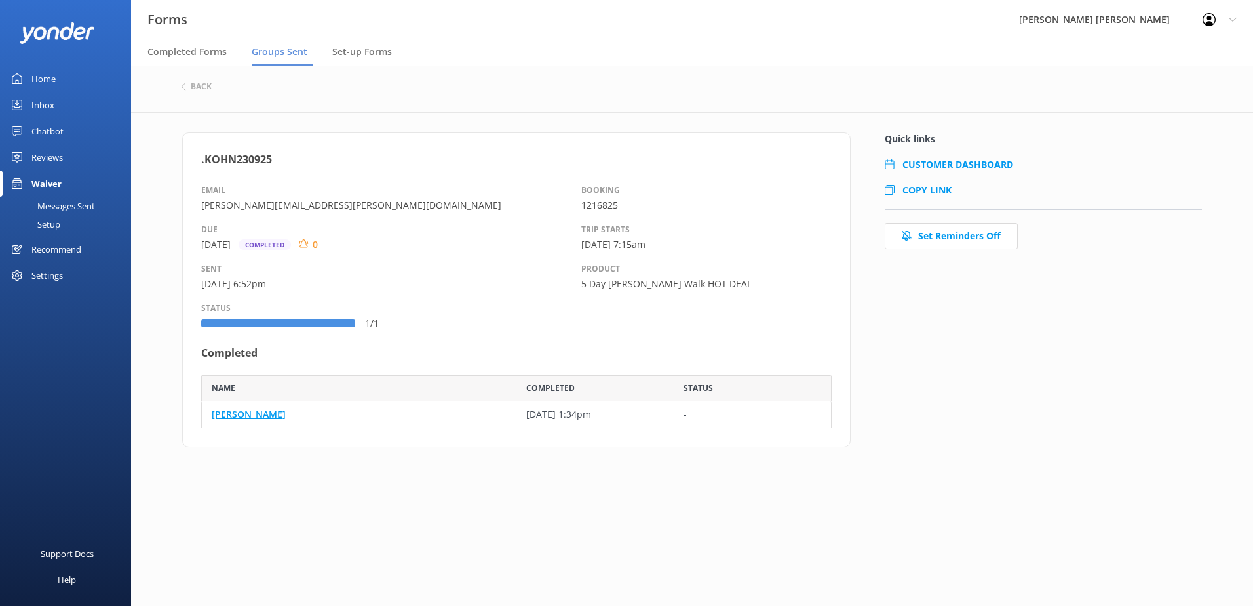
click at [222, 416] on link "[PERSON_NAME]" at bounding box center [249, 414] width 74 height 14
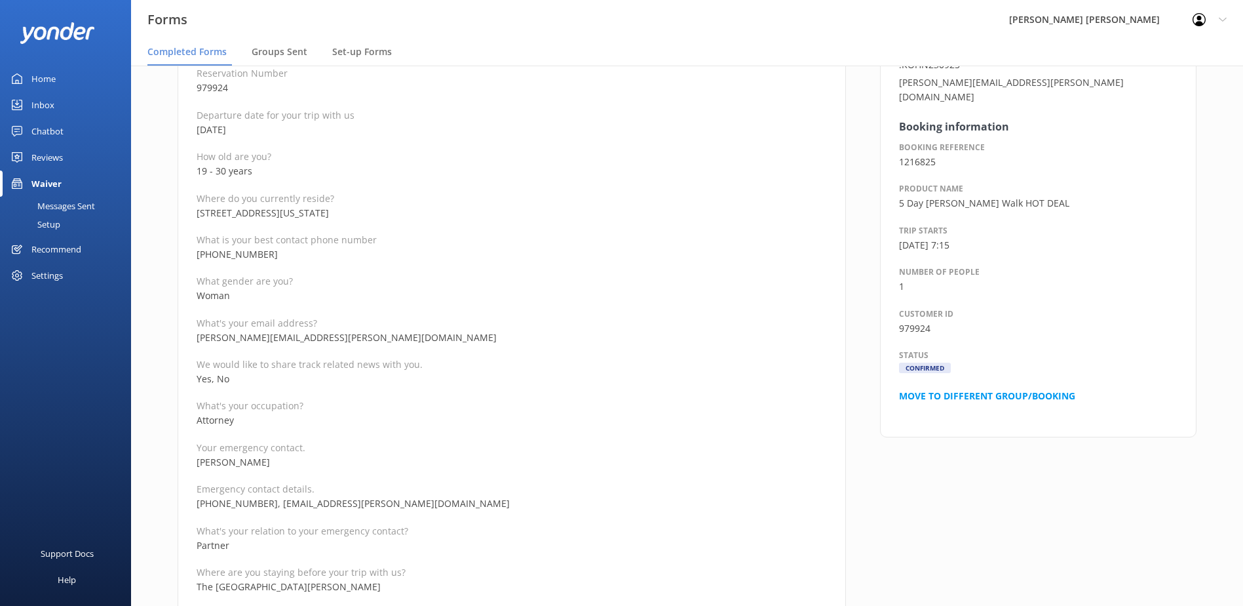
scroll to position [262, 0]
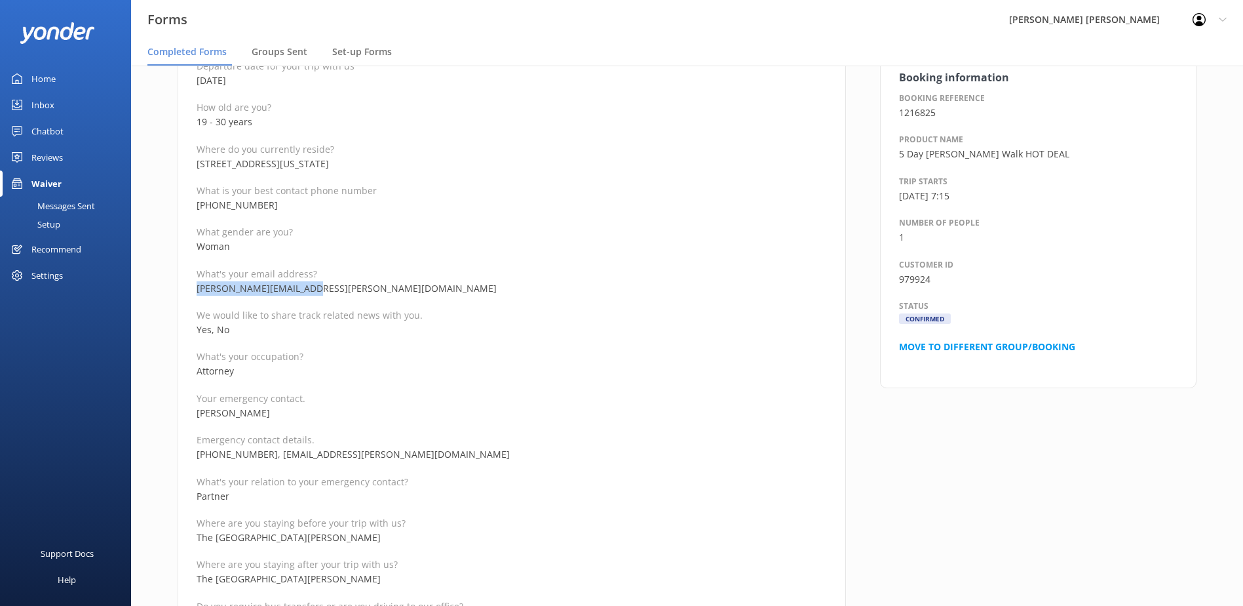
drag, startPoint x: 319, startPoint y: 290, endPoint x: 183, endPoint y: 294, distance: 135.7
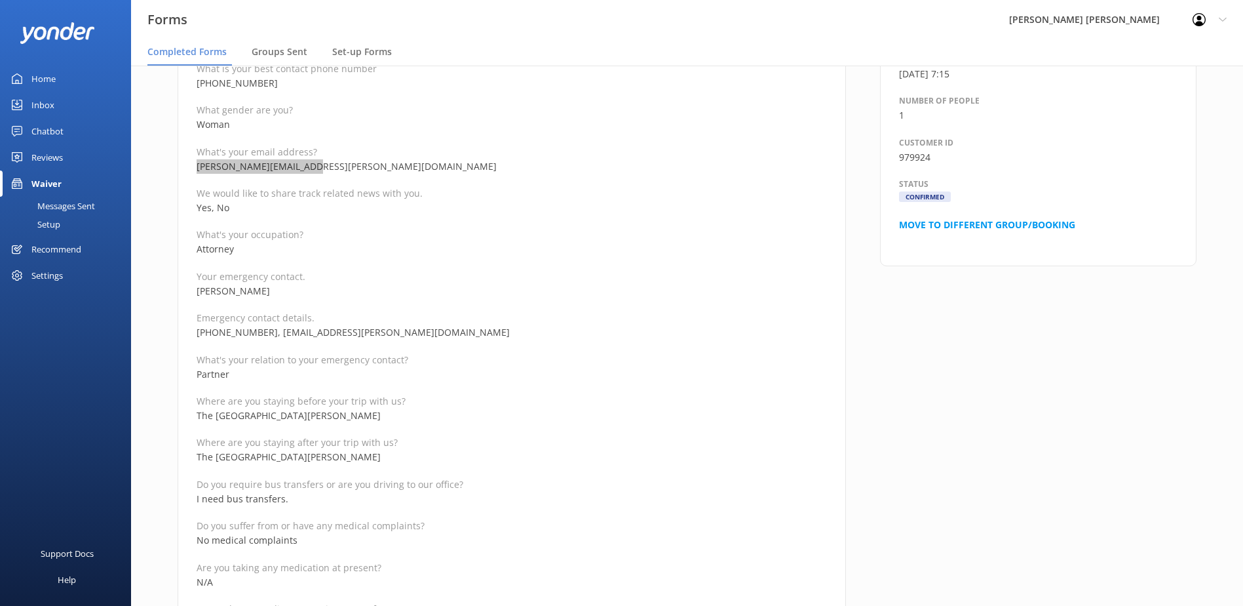
scroll to position [393, 0]
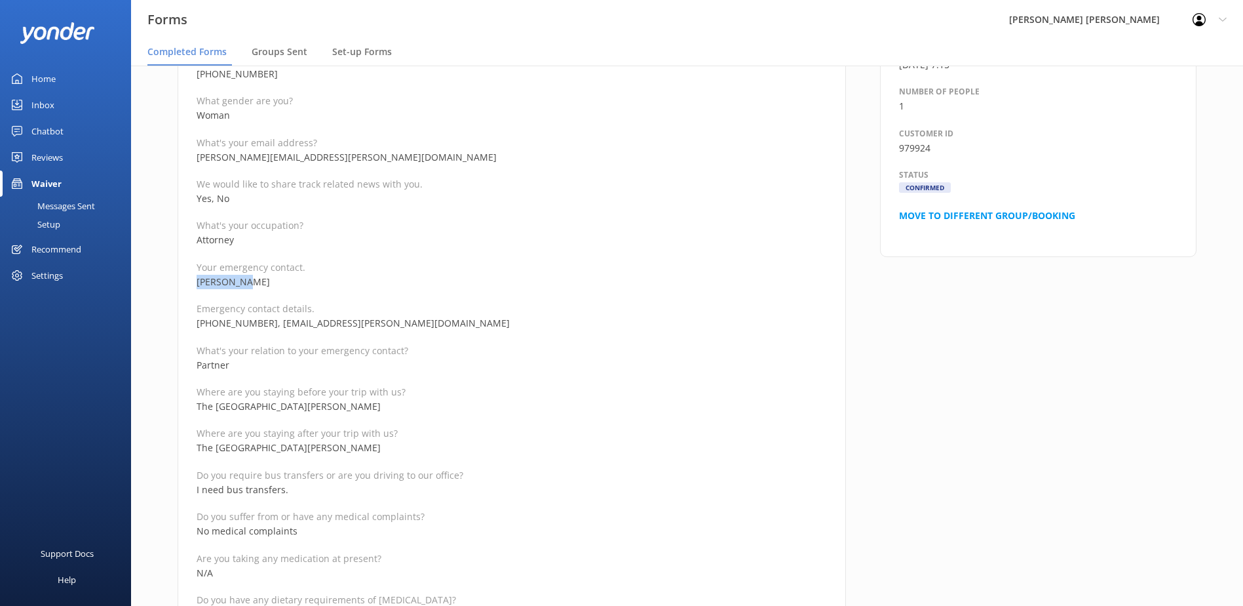
drag, startPoint x: 241, startPoint y: 284, endPoint x: 178, endPoint y: 275, distance: 63.6
click at [178, 275] on div "Medical and Assurance Form Date completed [DATE] 13:34 Full name [PERSON_NAME] …" at bounding box center [512, 566] width 668 height 1655
drag, startPoint x: 267, startPoint y: 324, endPoint x: 197, endPoint y: 322, distance: 70.2
click at [197, 322] on p "[PHONE_NUMBER], [EMAIL_ADDRESS][PERSON_NAME][DOMAIN_NAME]" at bounding box center [512, 323] width 630 height 14
copy p "[PHONE_NUMBER]"
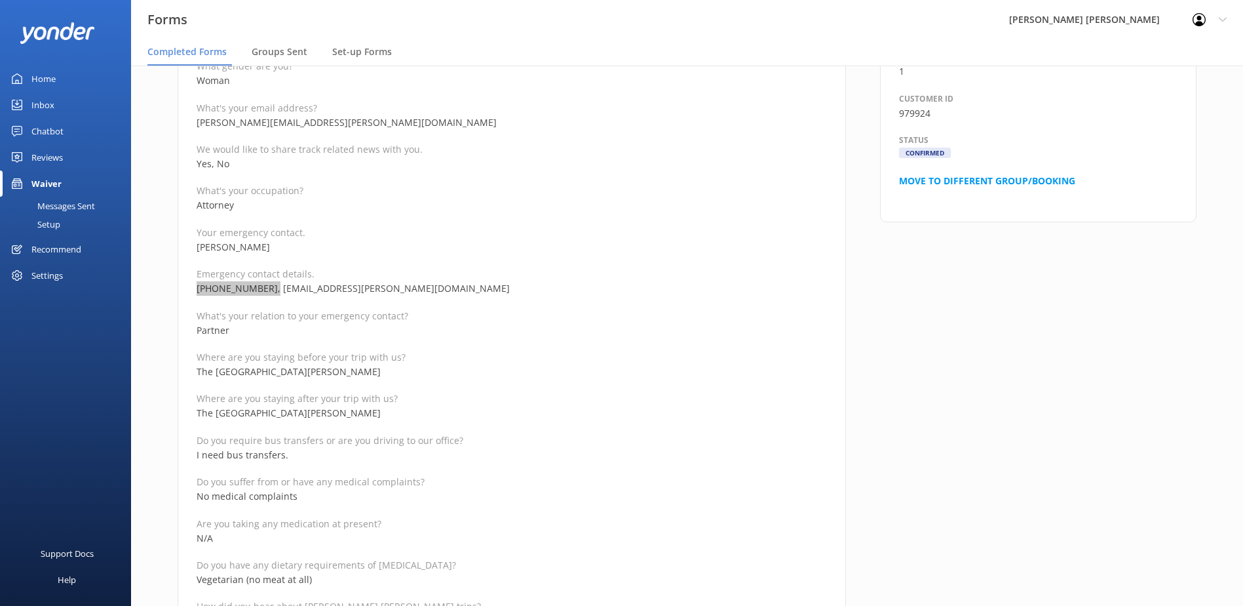
scroll to position [197, 0]
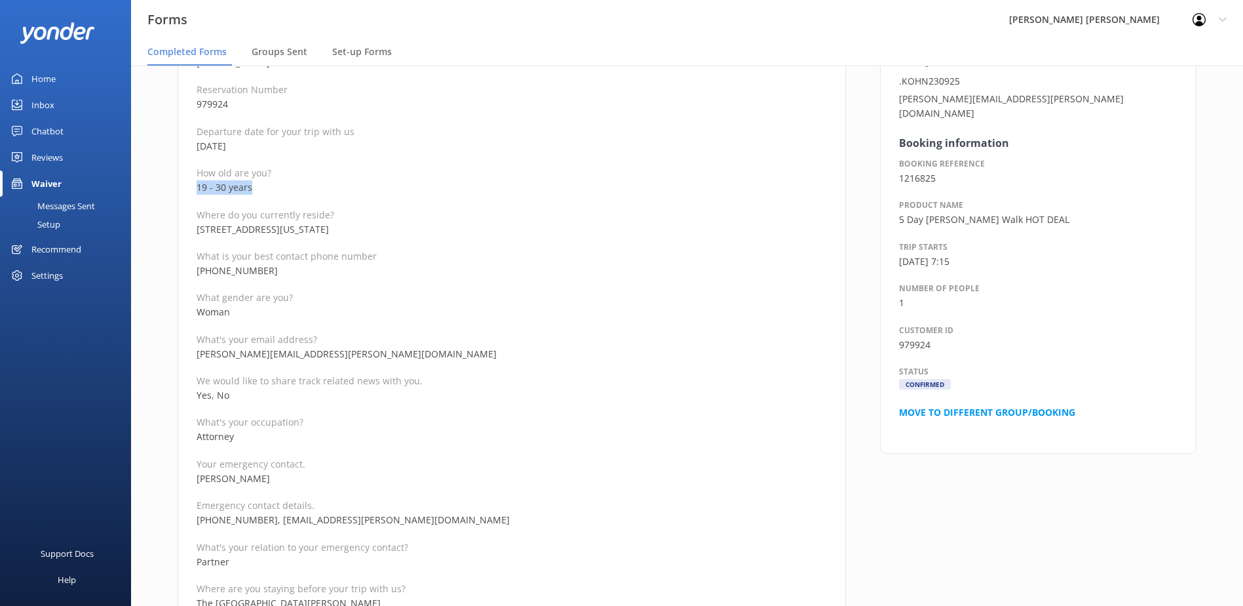
drag, startPoint x: 254, startPoint y: 189, endPoint x: 186, endPoint y: 189, distance: 68.2
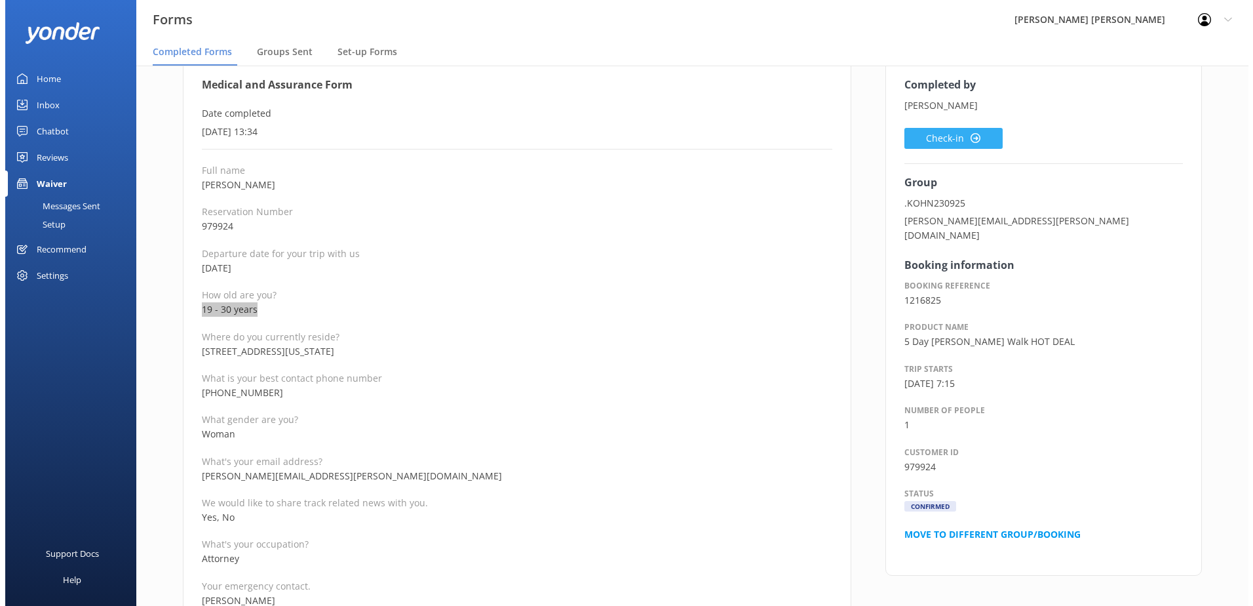
scroll to position [0, 0]
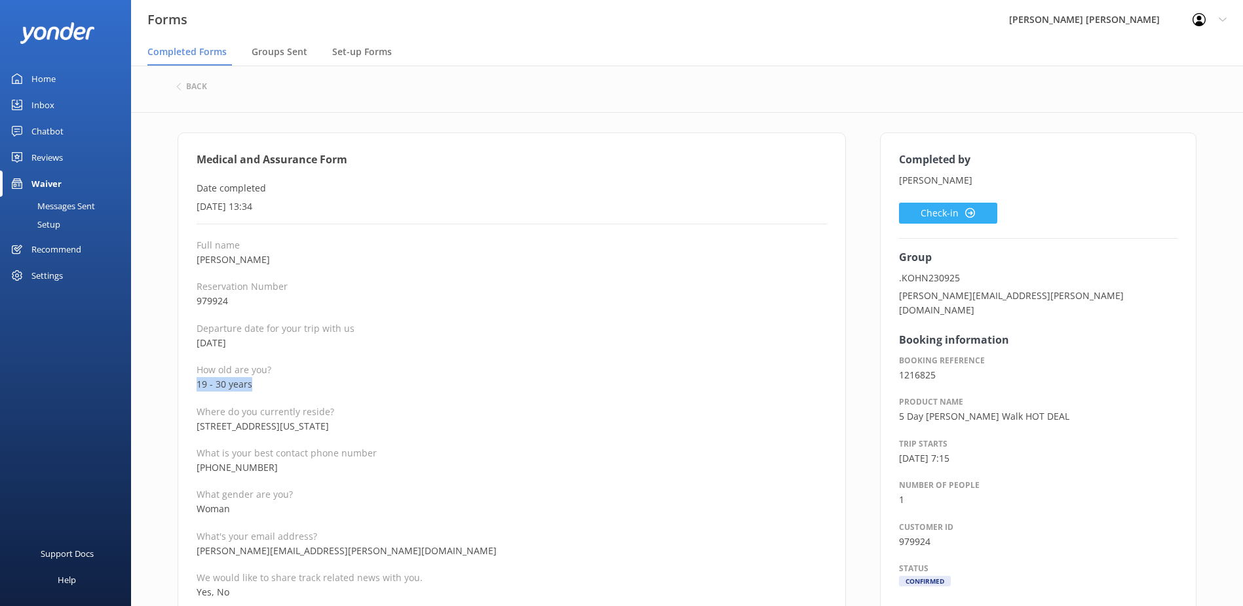
click at [956, 214] on button "Check-in" at bounding box center [948, 213] width 98 height 21
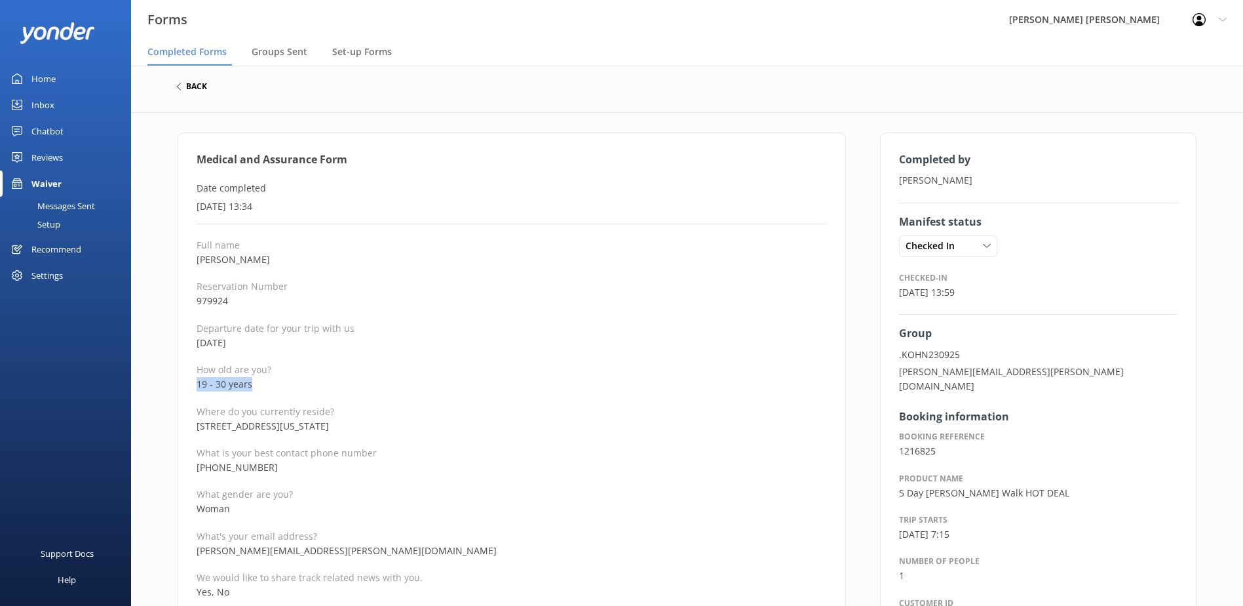
click at [202, 85] on h6 "back" at bounding box center [196, 87] width 21 height 8
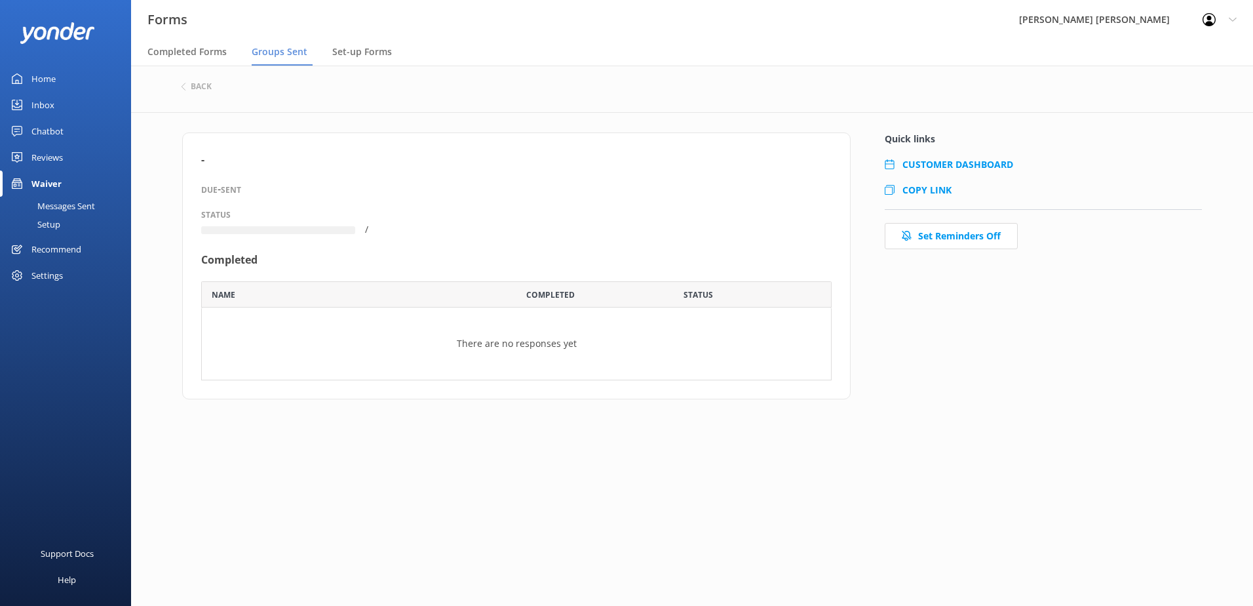
scroll to position [43, 621]
